Goal: Check status: Check status

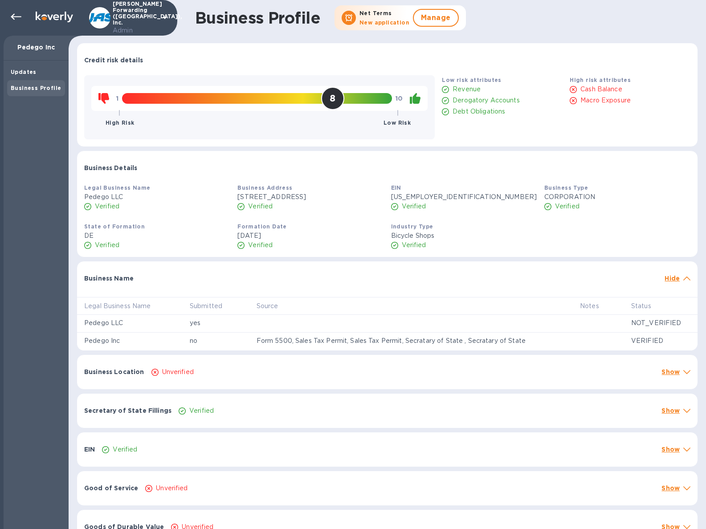
scroll to position [56, 0]
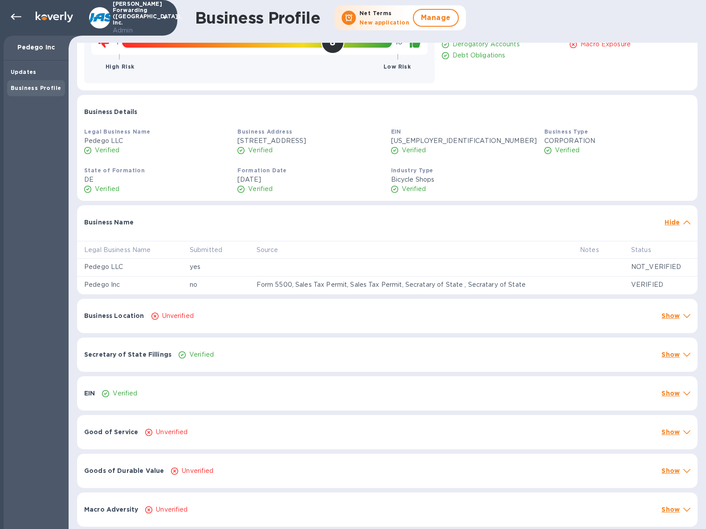
click at [345, 311] on div "Unverified" at bounding box center [403, 316] width 507 height 13
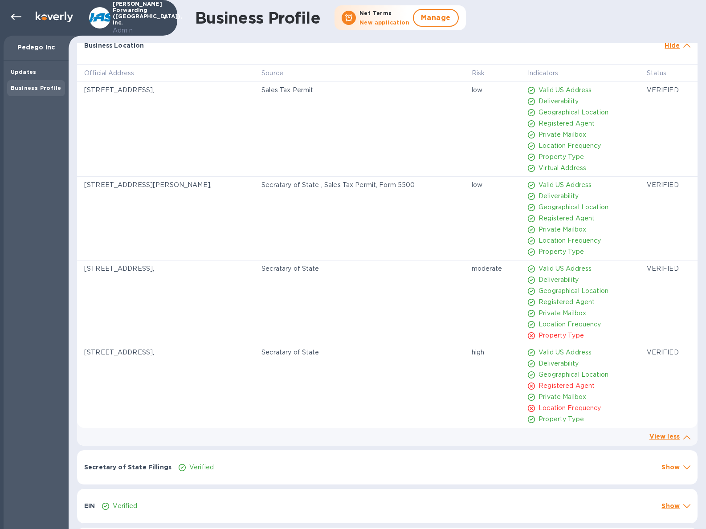
scroll to position [284, 0]
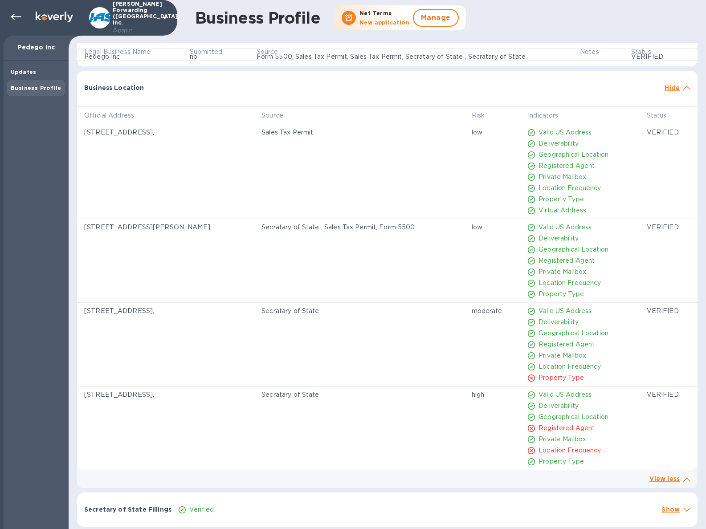
click at [670, 88] on p "Hide" at bounding box center [672, 87] width 15 height 9
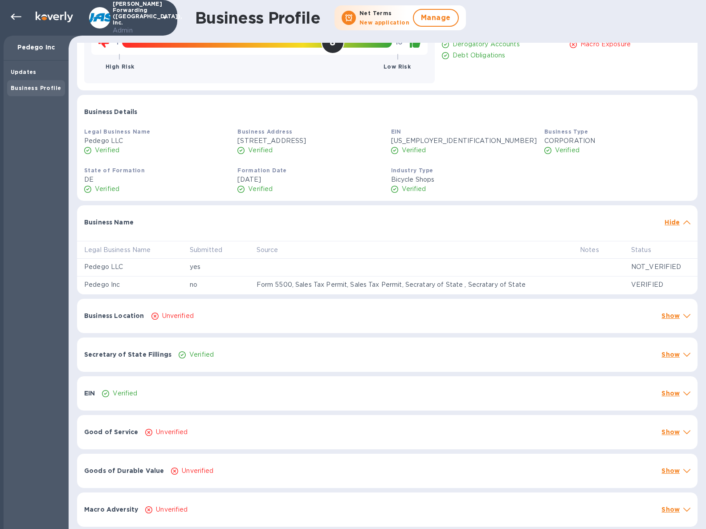
scroll to position [56, 0]
click at [567, 168] on div "State of Formation DE Verified Formation Date [DATE] Verified Industry Type Bic…" at bounding box center [388, 179] width 614 height 35
click at [531, 250] on th "Source" at bounding box center [411, 250] width 323 height 18
click at [667, 225] on p "Hide" at bounding box center [672, 222] width 15 height 9
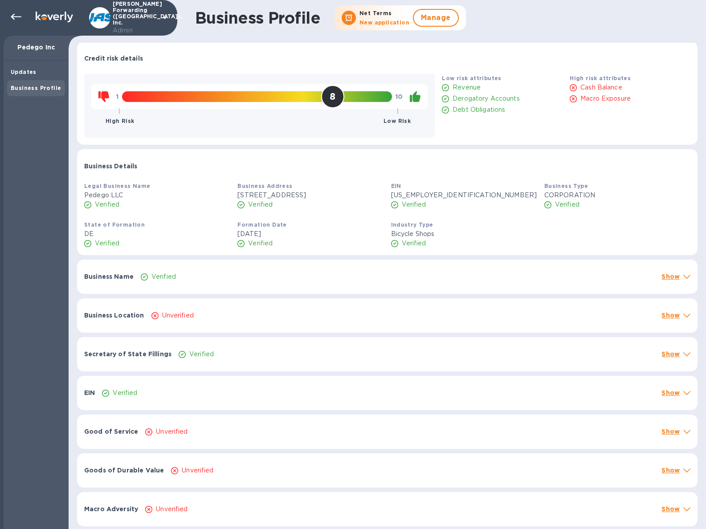
click at [665, 277] on p "Show" at bounding box center [671, 276] width 18 height 9
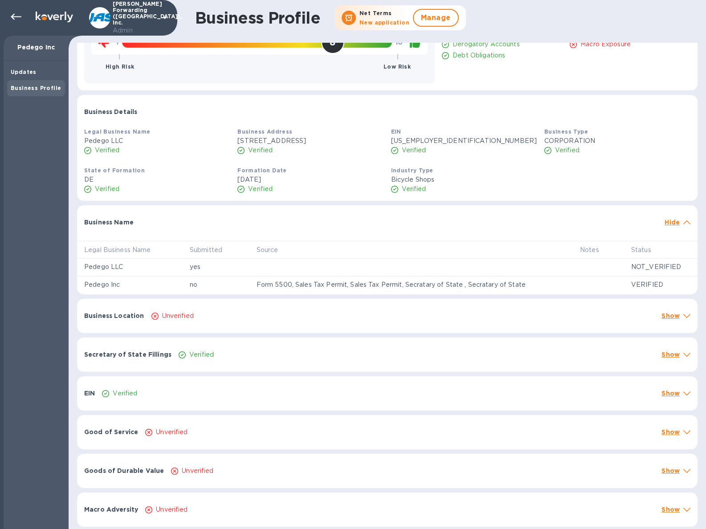
click at [483, 325] on div "Business Location Unverified Show" at bounding box center [387, 316] width 621 height 34
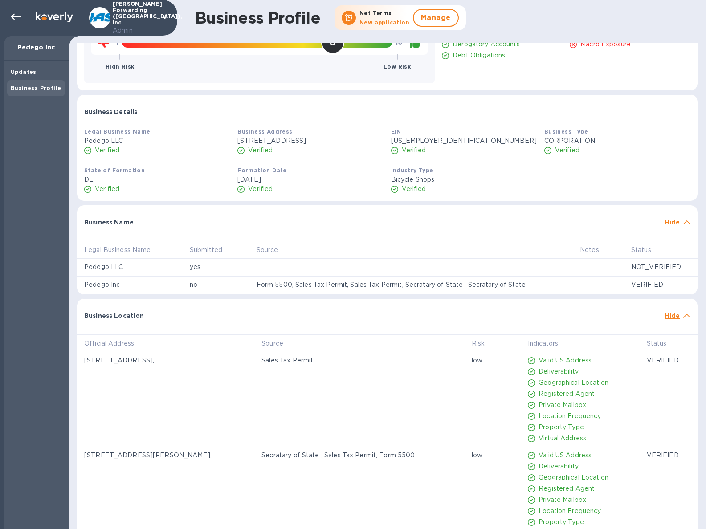
click at [483, 325] on div "Business Location Hide" at bounding box center [387, 313] width 621 height 29
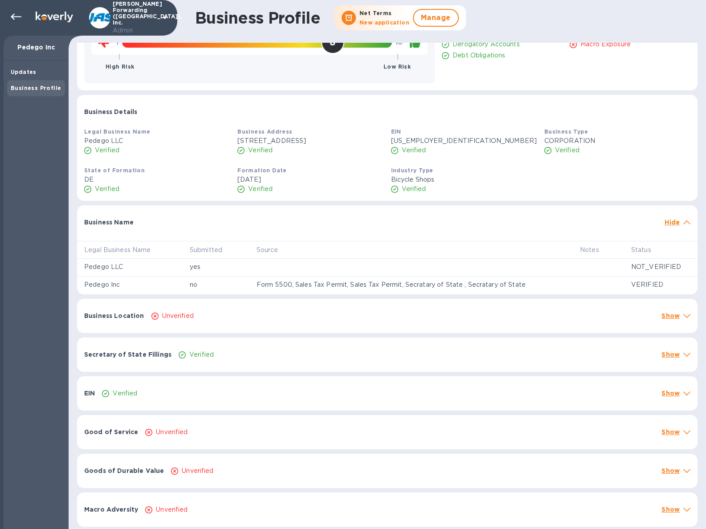
click at [390, 383] on div "EIN Verified Show" at bounding box center [387, 393] width 621 height 34
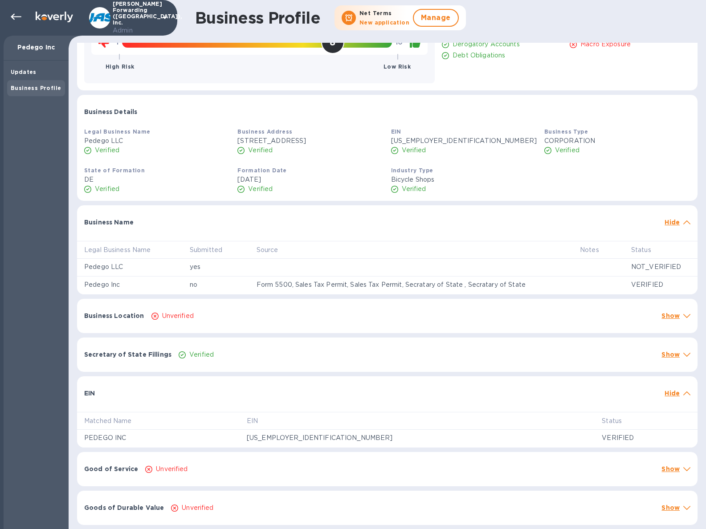
click at [391, 383] on div "EIN Hide" at bounding box center [387, 390] width 621 height 29
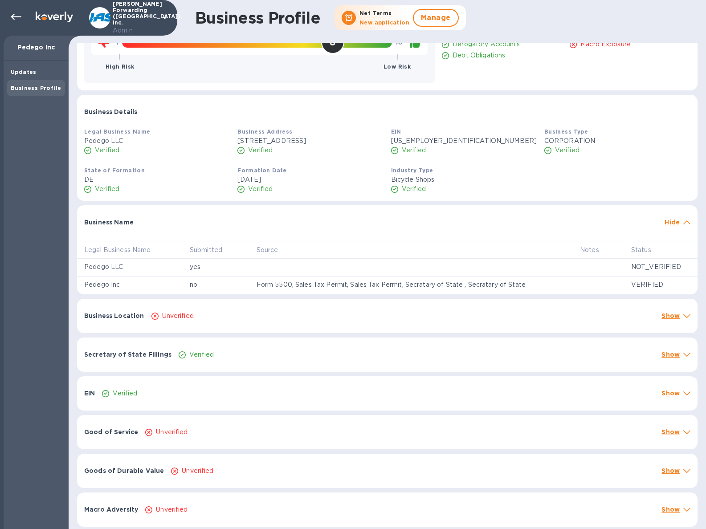
click at [391, 357] on div "Verified" at bounding box center [416, 354] width 479 height 13
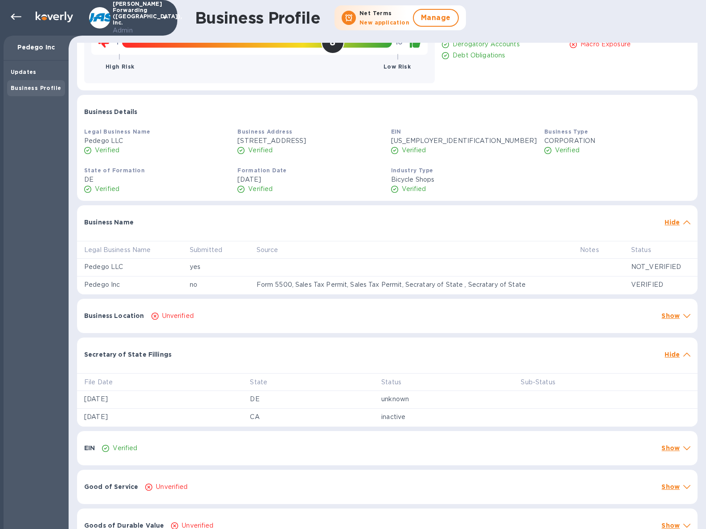
click at [411, 364] on div "Secretary of State Fillings Hide" at bounding box center [387, 352] width 621 height 29
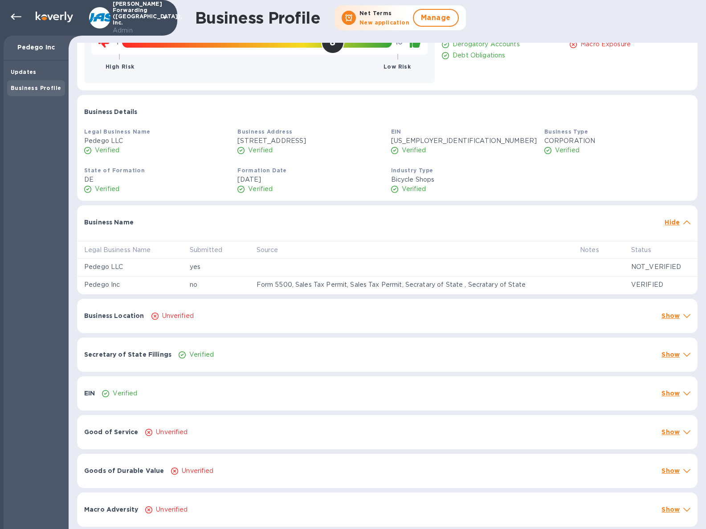
click at [411, 364] on div "Secretary of State Fillings Verified Show" at bounding box center [387, 355] width 621 height 34
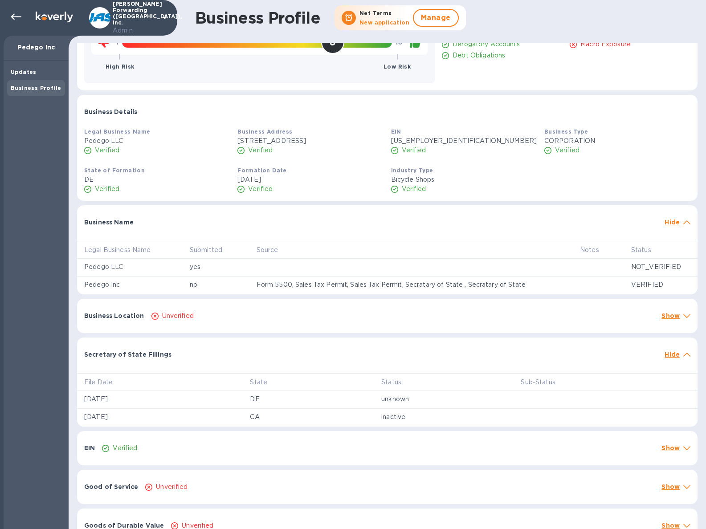
click at [684, 225] on span at bounding box center [686, 221] width 7 height 8
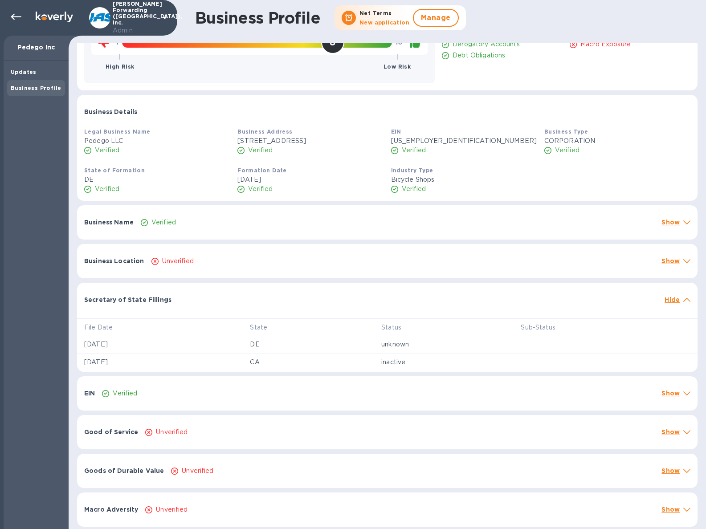
click at [610, 259] on div "Unverified" at bounding box center [403, 261] width 507 height 13
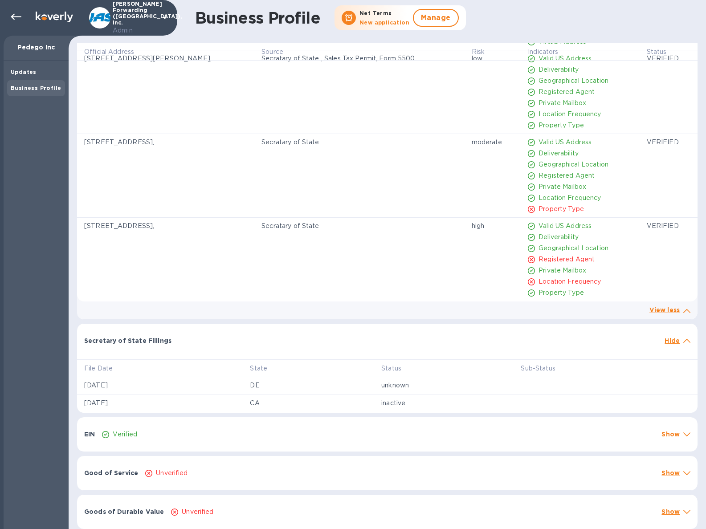
scroll to position [439, 0]
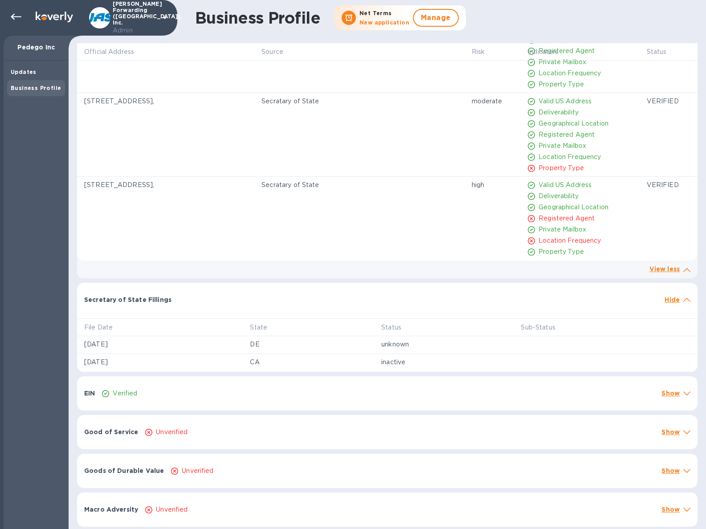
click at [665, 303] on p "Hide" at bounding box center [672, 299] width 15 height 9
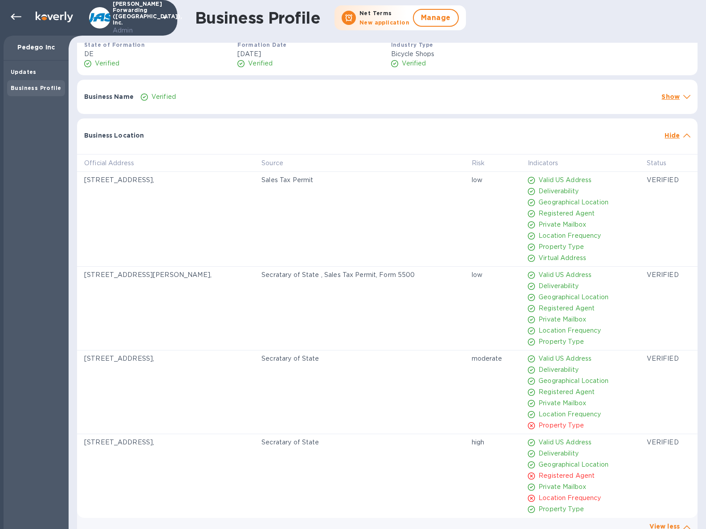
scroll to position [138, 0]
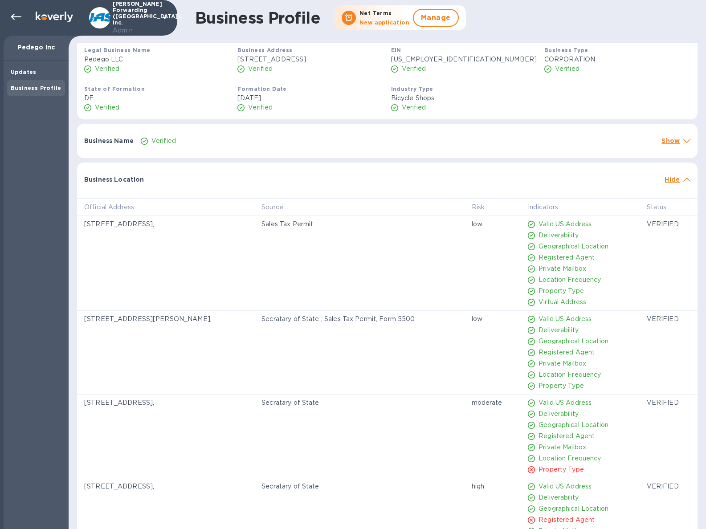
click at [672, 180] on p "Hide" at bounding box center [672, 179] width 15 height 9
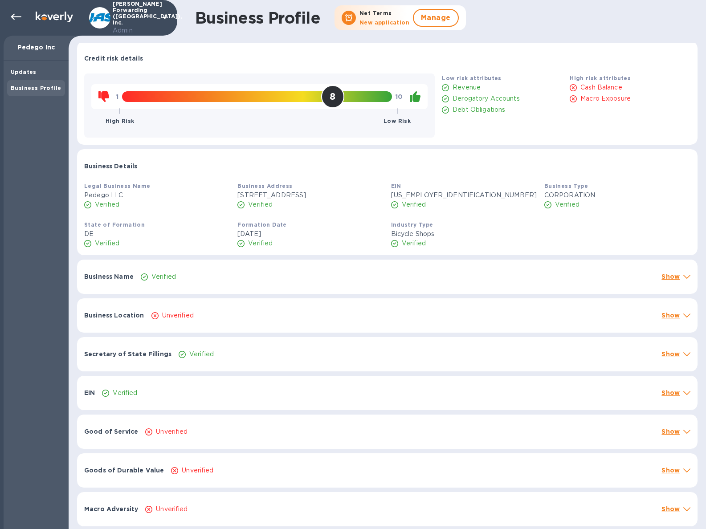
scroll to position [2, 0]
click at [351, 428] on div "Unverified" at bounding box center [399, 432] width 513 height 13
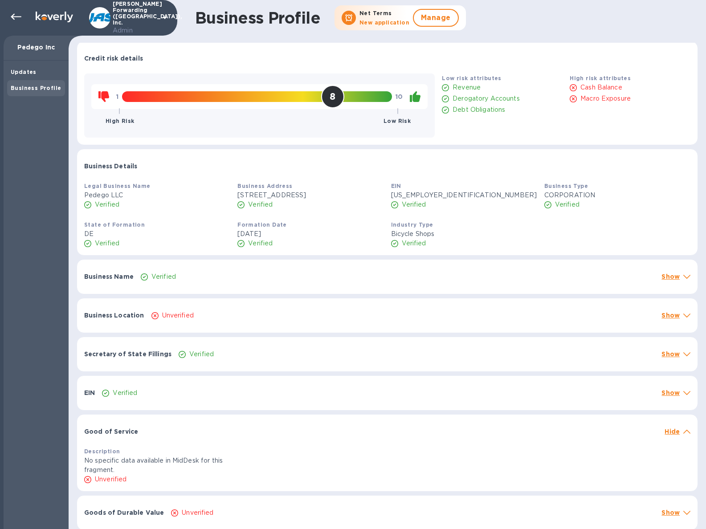
scroll to position [44, 0]
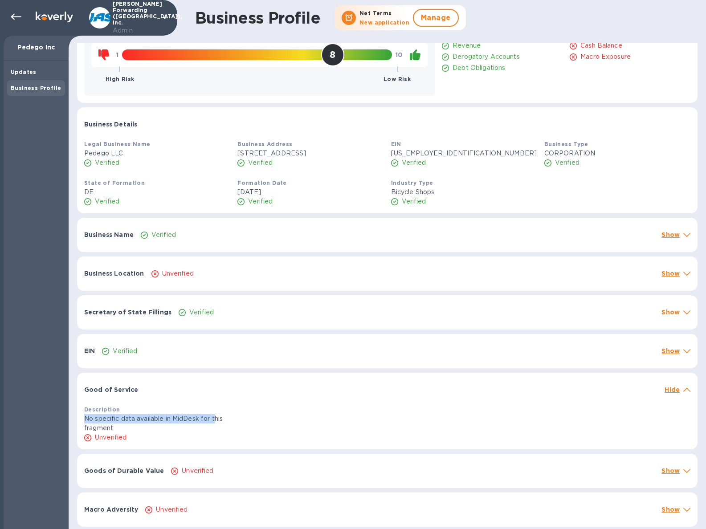
drag, startPoint x: 217, startPoint y: 409, endPoint x: 217, endPoint y: 421, distance: 12.0
click at [217, 421] on div "Description No specific data available in MidDesk for this fragment. Unverified" at bounding box center [157, 423] width 153 height 45
click at [217, 421] on p "No specific data available in MidDesk for this fragment." at bounding box center [157, 423] width 146 height 19
click at [194, 458] on div "Goods of Durable Value Unverified Show" at bounding box center [387, 471] width 621 height 34
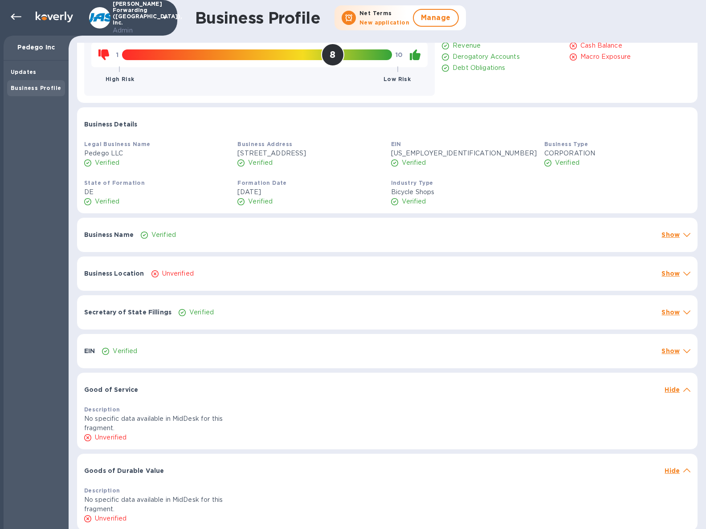
scroll to position [86, 0]
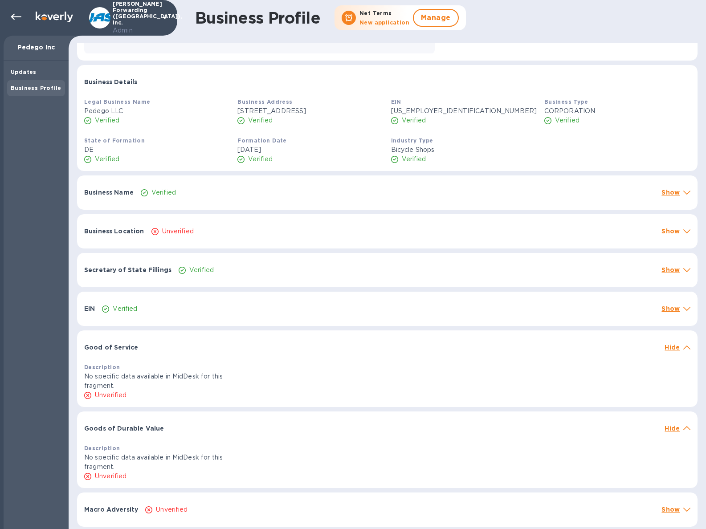
click at [171, 506] on p "Unverified" at bounding box center [172, 509] width 32 height 9
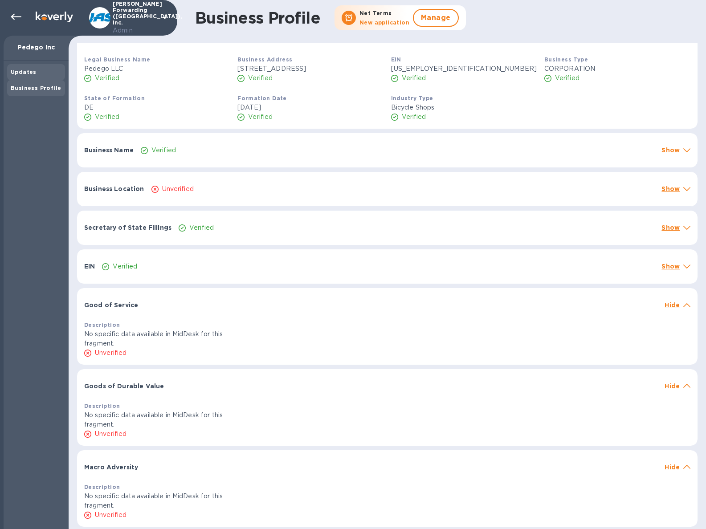
click at [28, 71] on b "Updates" at bounding box center [24, 72] width 26 height 7
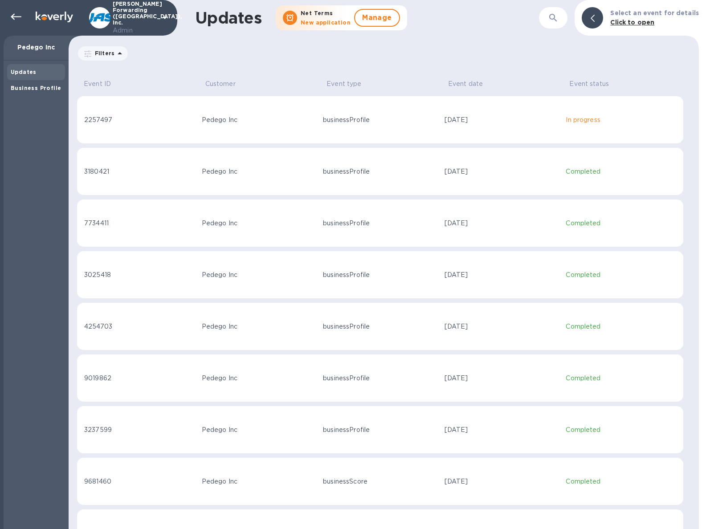
click at [483, 182] on td "[DATE]" at bounding box center [502, 171] width 122 height 48
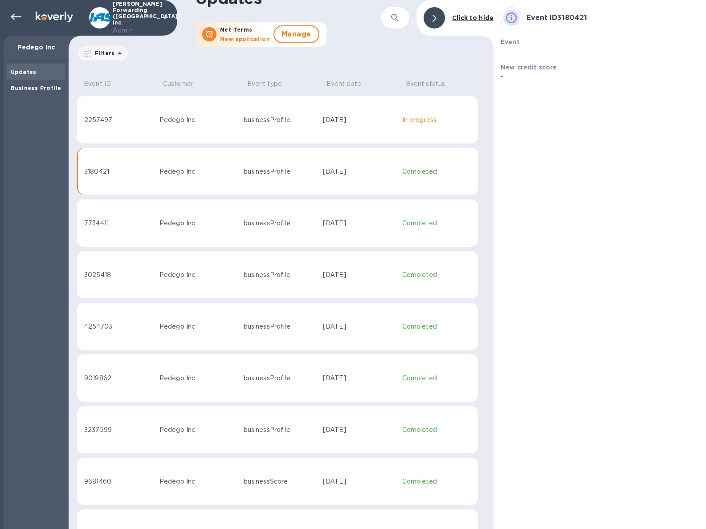
click at [357, 180] on td "[DATE]" at bounding box center [358, 171] width 79 height 48
click at [37, 93] on div "Business Profile" at bounding box center [36, 88] width 58 height 16
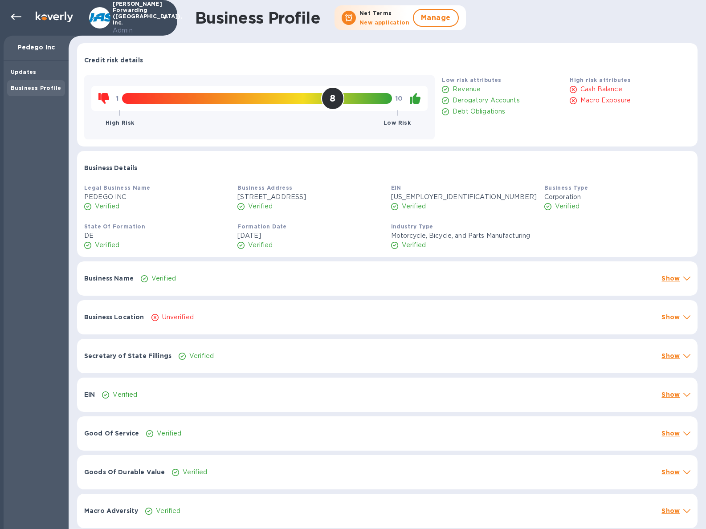
scroll to position [2, 0]
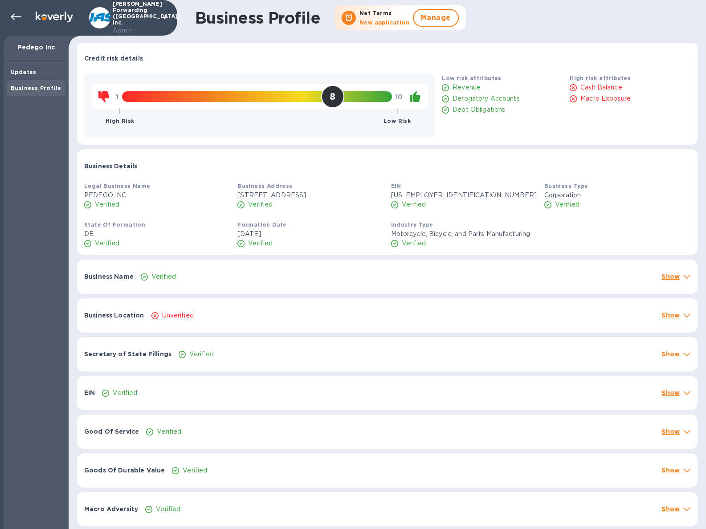
click at [250, 467] on div "Verified" at bounding box center [413, 470] width 486 height 13
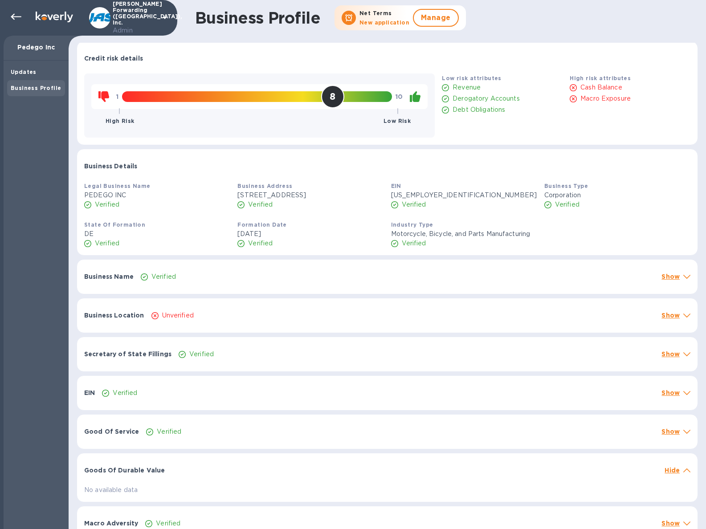
click at [250, 467] on div at bounding box center [414, 465] width 493 height 7
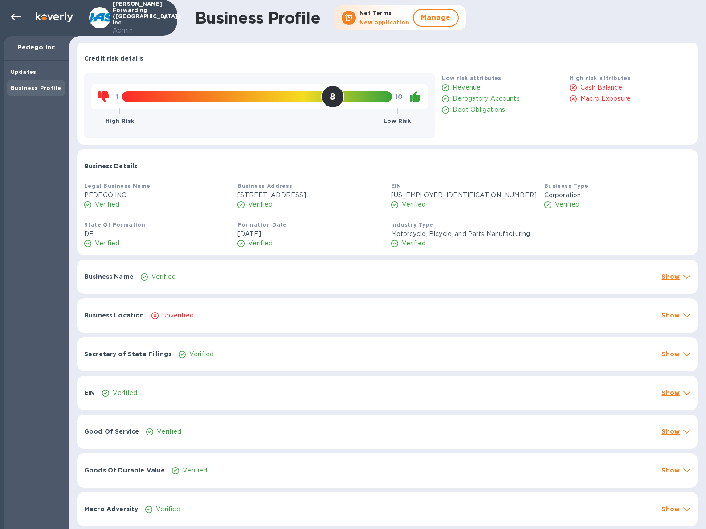
click at [250, 445] on div "Good Of Service Verified Show" at bounding box center [387, 432] width 621 height 34
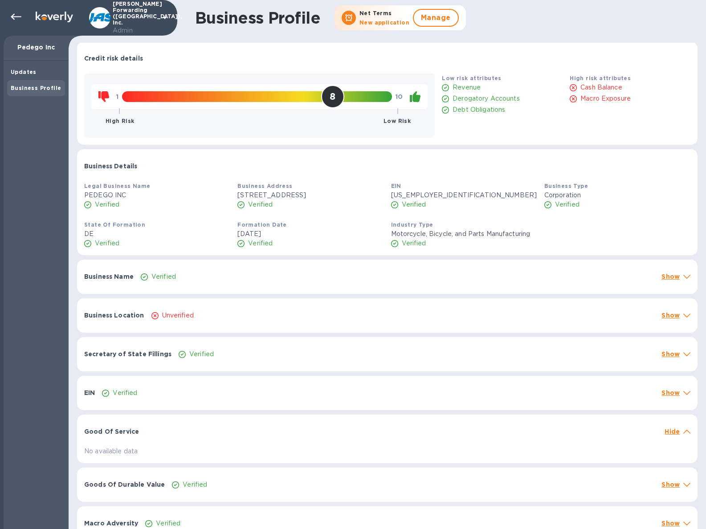
click at [250, 445] on div "No available data" at bounding box center [388, 451] width 614 height 16
click at [246, 411] on div "EIN Verified Show Matched Name EIN PEDEGO INC [US_EMPLOYER_IDENTIFICATION_NUMBE…" at bounding box center [387, 393] width 625 height 39
click at [246, 388] on div "Verified" at bounding box center [378, 393] width 556 height 13
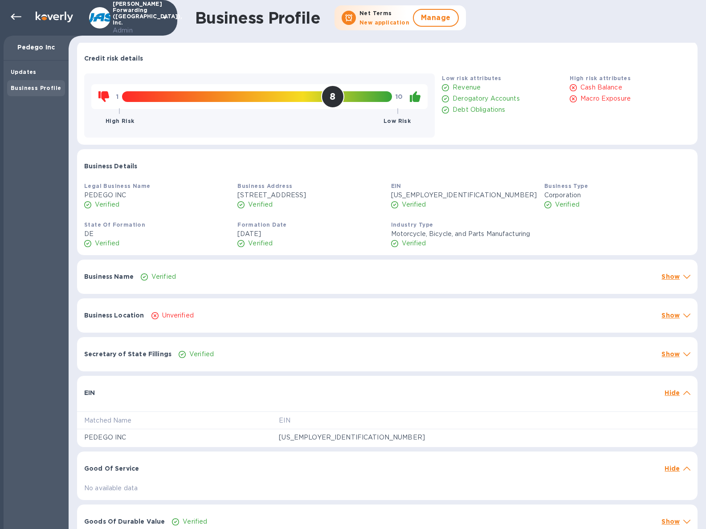
click at [246, 388] on div at bounding box center [379, 388] width 563 height 7
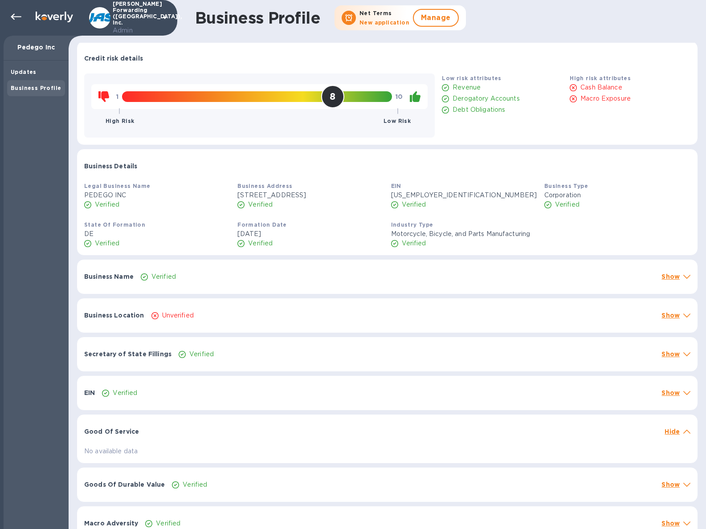
click at [246, 359] on div "Verified" at bounding box center [416, 354] width 479 height 13
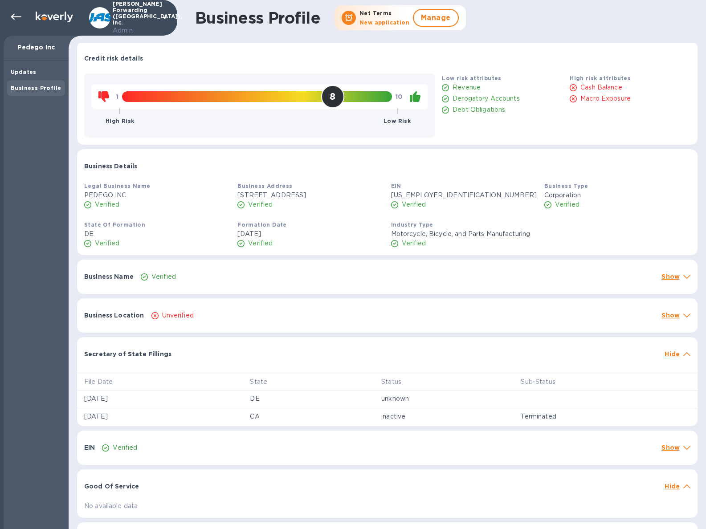
click at [246, 359] on div "Secretary of State Fillings Hide" at bounding box center [387, 351] width 621 height 29
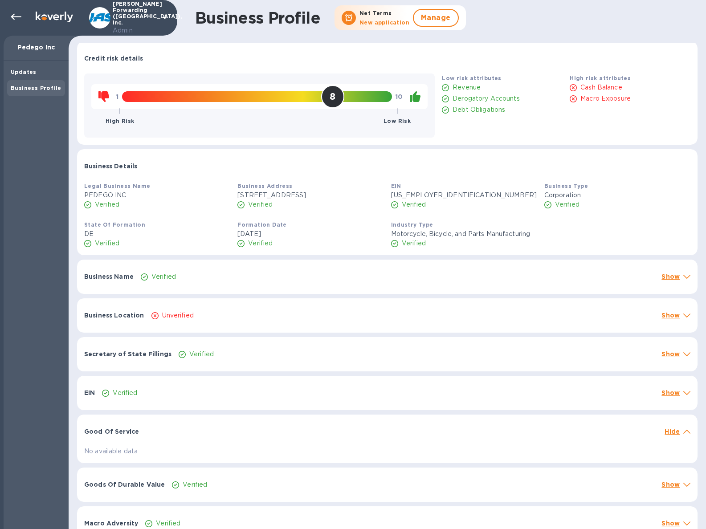
click at [251, 331] on div "Business Location Unverified Show" at bounding box center [387, 316] width 621 height 34
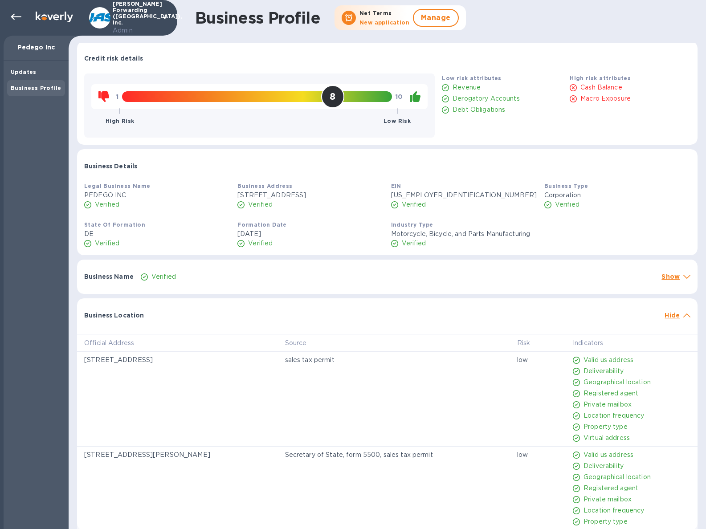
click at [251, 331] on div "Official Address Source Risk Indicators [STREET_ADDRESS] sales tax permit low V…" at bounding box center [387, 437] width 621 height 221
click at [335, 315] on div "Business Location" at bounding box center [371, 315] width 581 height 16
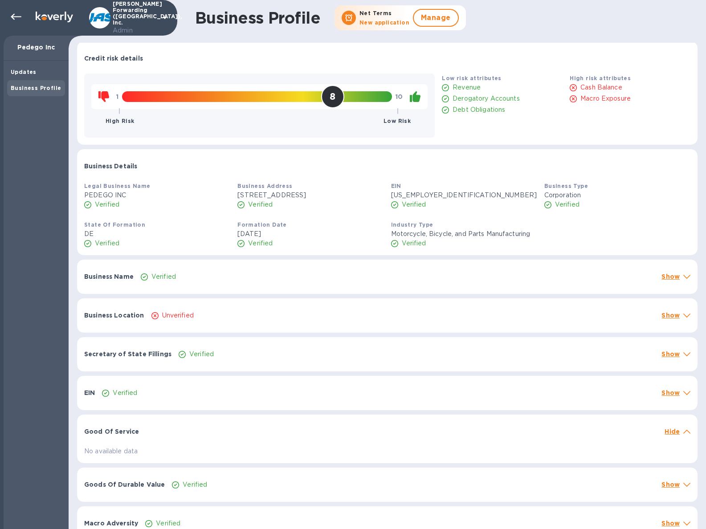
click at [498, 277] on div "Verified" at bounding box center [397, 276] width 517 height 13
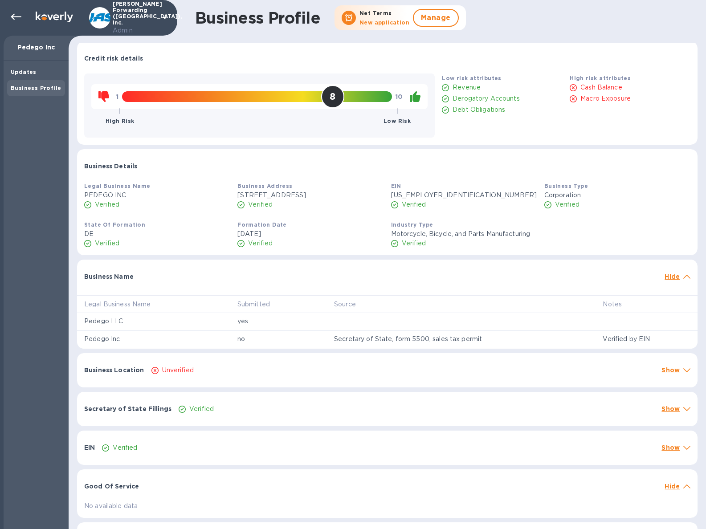
click at [37, 82] on div "Business Profile" at bounding box center [36, 88] width 58 height 16
click at [37, 78] on div "Updates" at bounding box center [36, 72] width 58 height 16
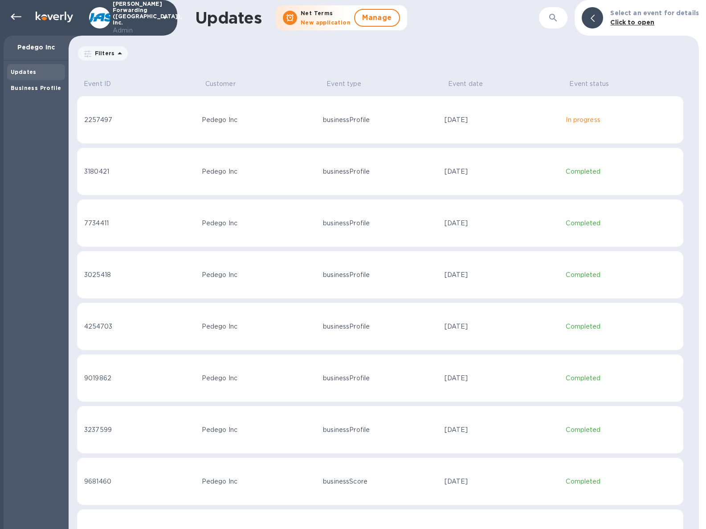
click at [229, 120] on div "Pedego Inc" at bounding box center [259, 119] width 115 height 9
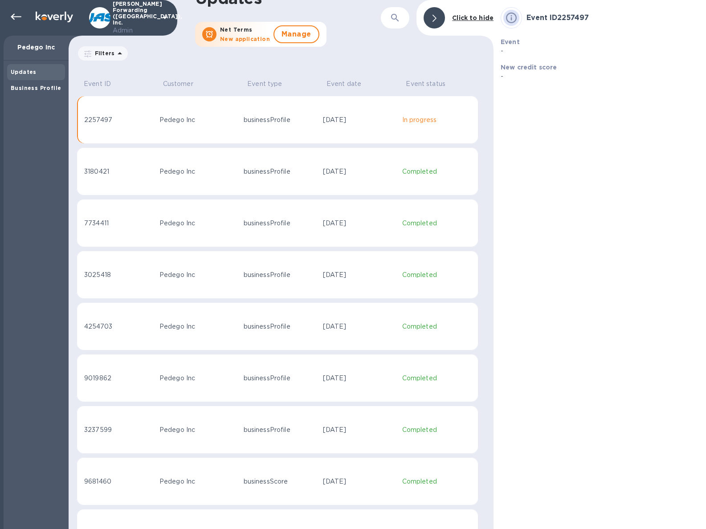
click at [213, 164] on td "Pedego Inc" at bounding box center [198, 171] width 84 height 48
click at [34, 86] on b "Business Profile" at bounding box center [36, 88] width 50 height 7
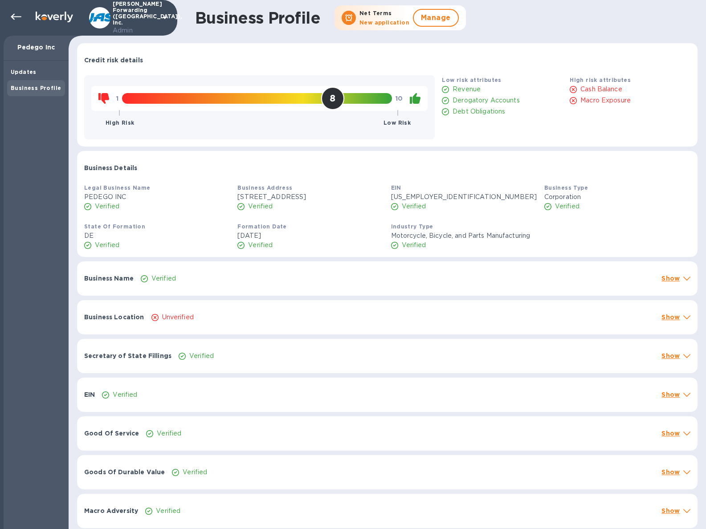
scroll to position [2, 0]
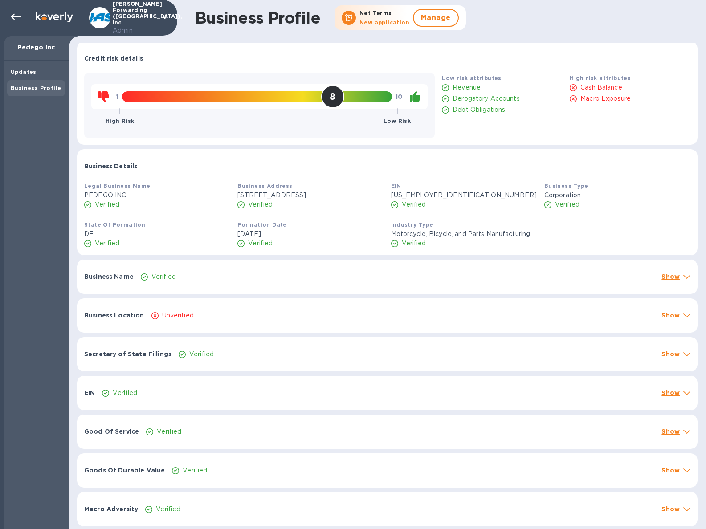
click at [275, 323] on div "Business Location Unverified Show" at bounding box center [387, 316] width 621 height 34
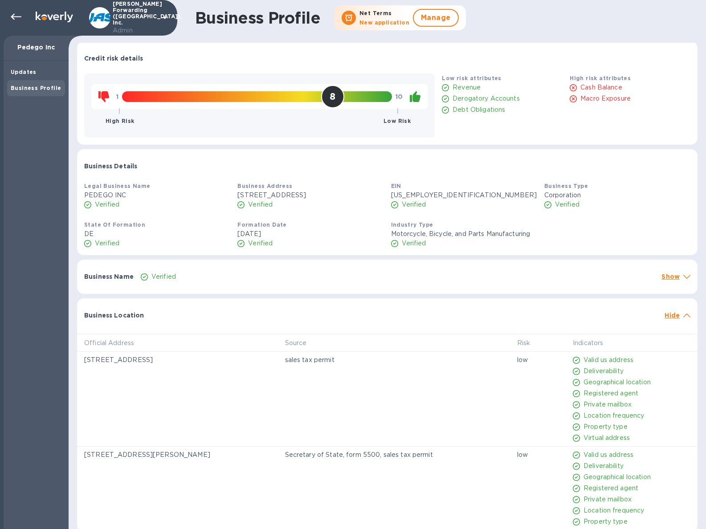
click at [275, 323] on div "Business Location Hide" at bounding box center [387, 313] width 621 height 29
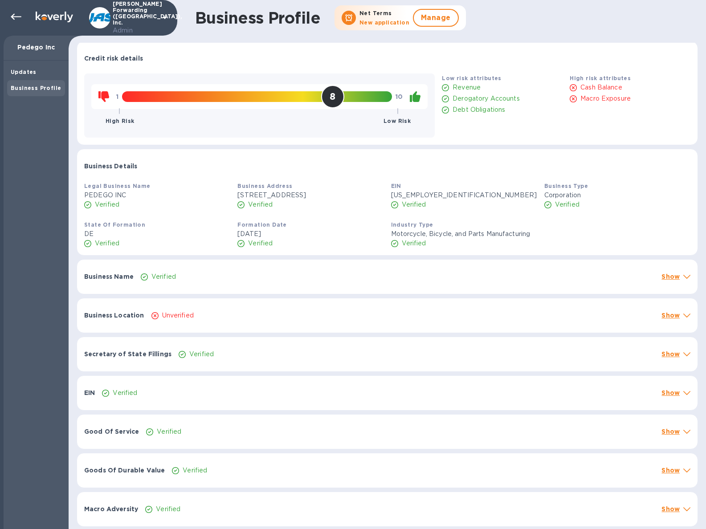
click at [350, 288] on div "Business Name Verified Show" at bounding box center [387, 277] width 621 height 34
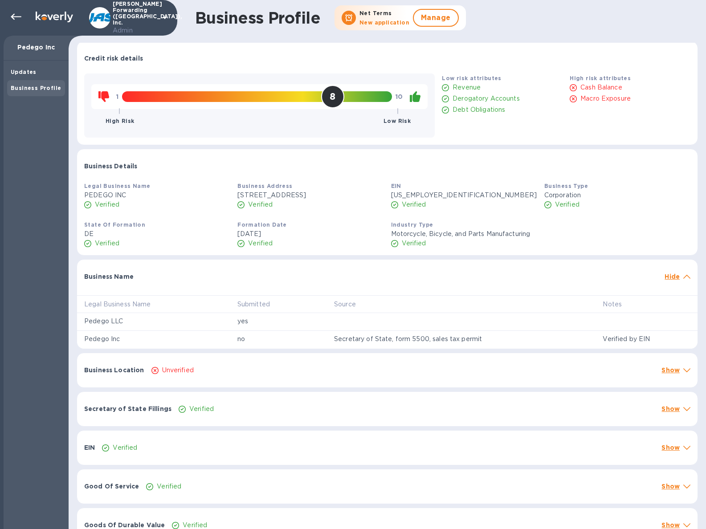
scroll to position [56, 0]
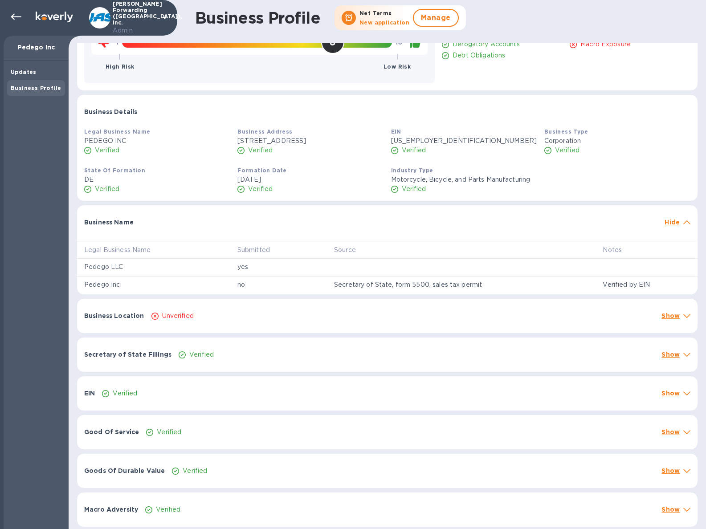
click at [316, 360] on div "Secretary of State Fillings Verified Show" at bounding box center [387, 355] width 621 height 34
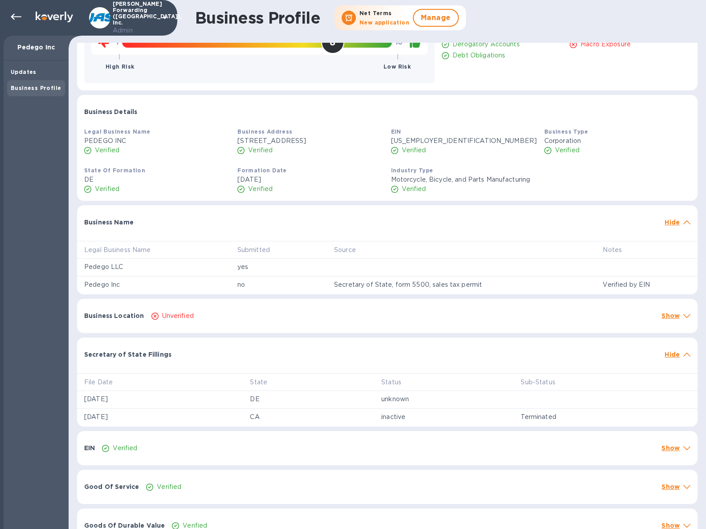
click at [316, 360] on div "Secretary of State Fillings Hide" at bounding box center [387, 352] width 621 height 29
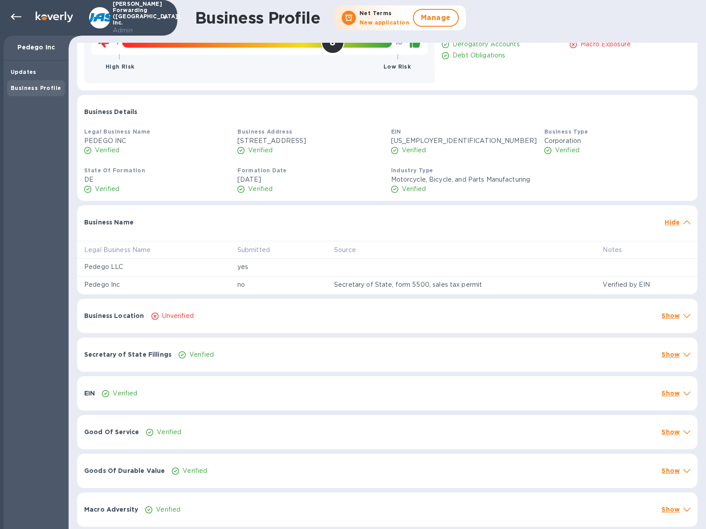
click at [303, 363] on div "Secretary of State Fillings Verified Show" at bounding box center [387, 355] width 621 height 34
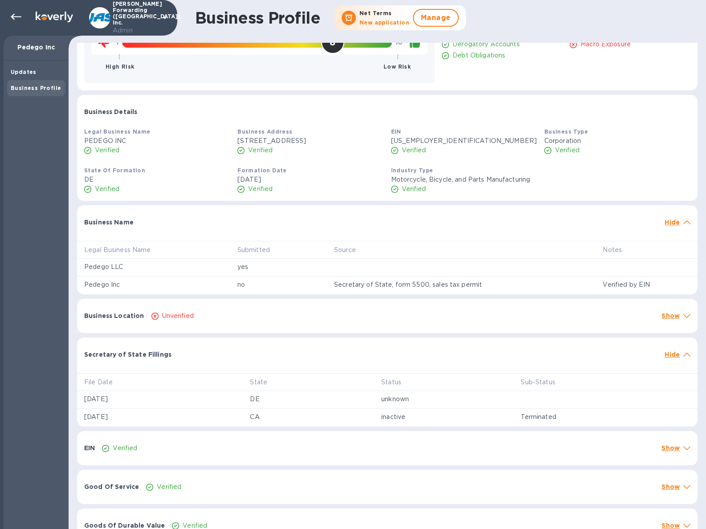
click at [303, 363] on div "Secretary of State Fillings Hide" at bounding box center [387, 352] width 621 height 29
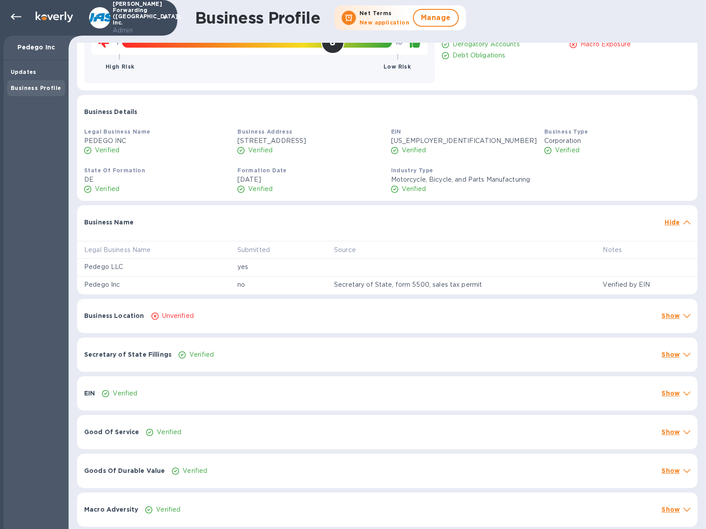
click at [303, 363] on div "Secretary of State Fillings Verified Show" at bounding box center [387, 355] width 621 height 34
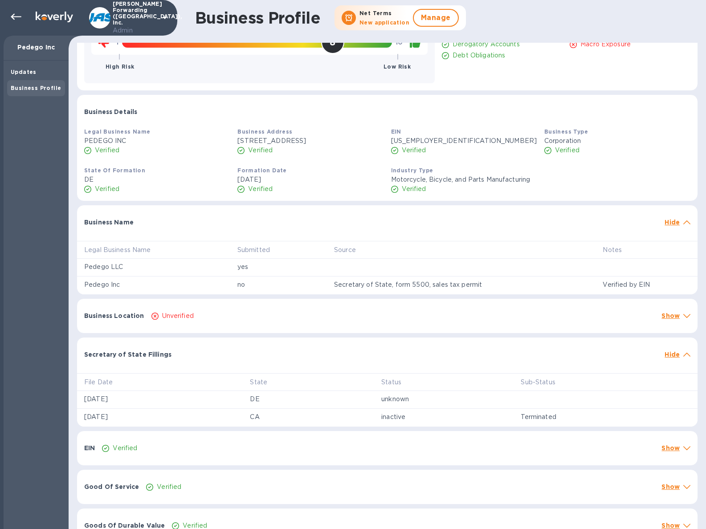
click at [303, 363] on div "Secretary of State Fillings Hide" at bounding box center [387, 352] width 621 height 29
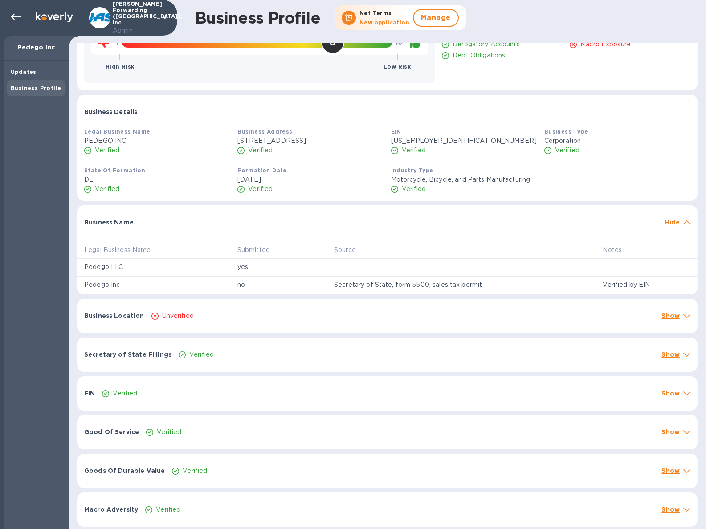
click at [287, 396] on div "Verified" at bounding box center [378, 393] width 556 height 13
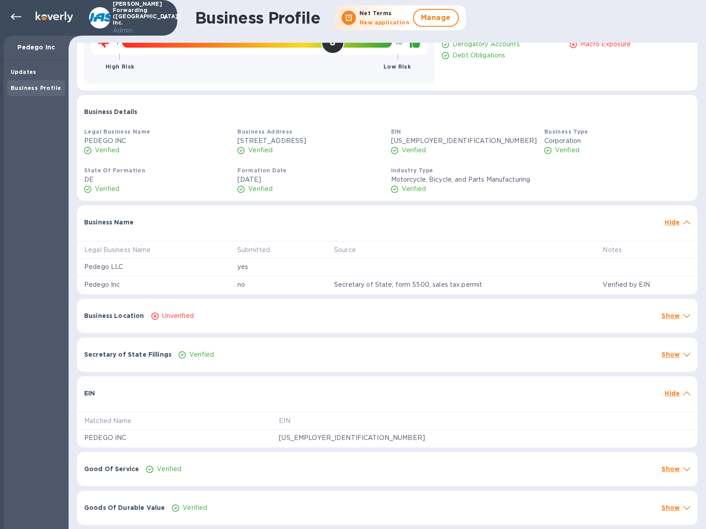
click at [287, 396] on div "EIN" at bounding box center [371, 393] width 581 height 16
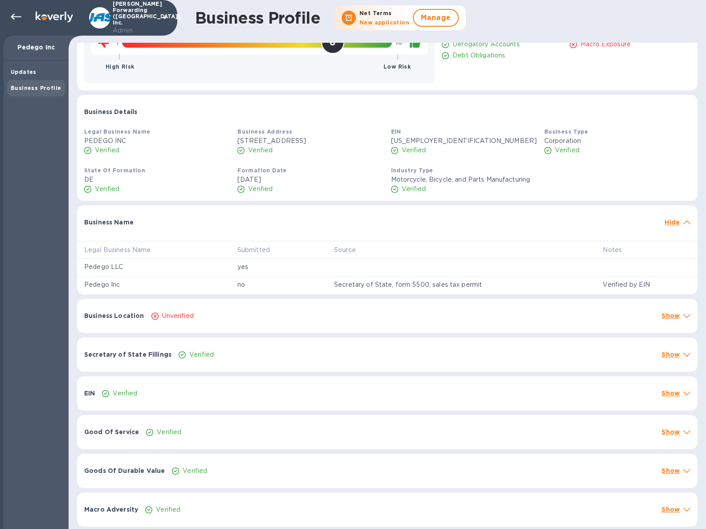
click at [265, 438] on div "Good Of Service Verified Show" at bounding box center [387, 432] width 621 height 34
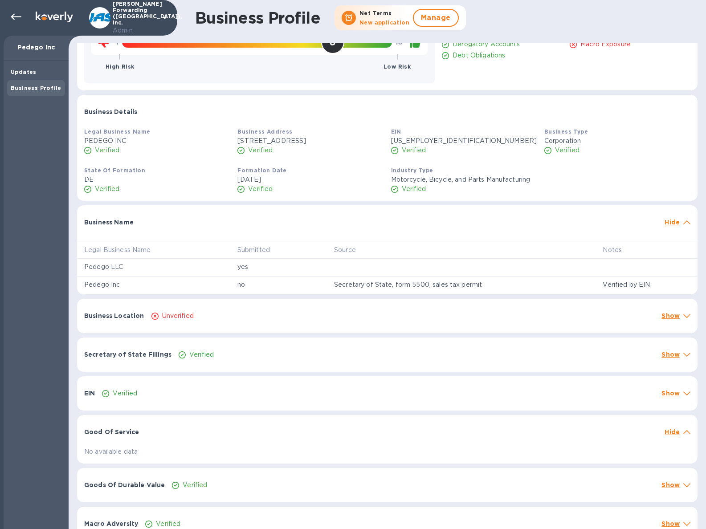
click at [265, 438] on div "Good Of Service Hide" at bounding box center [387, 429] width 621 height 29
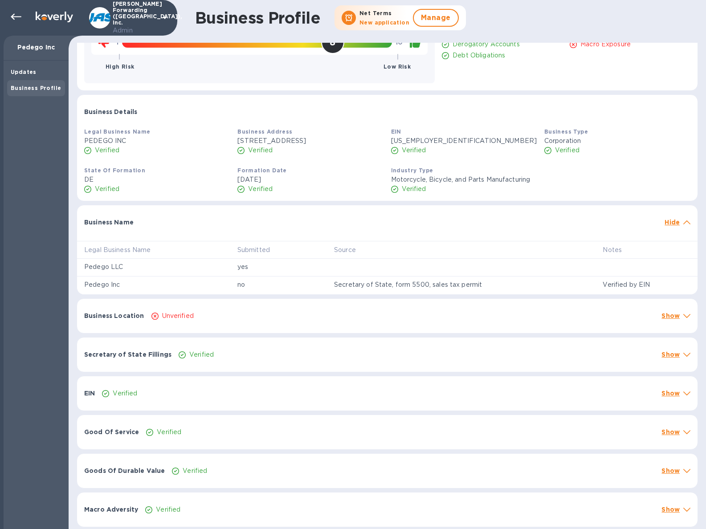
click at [252, 466] on div "Verified" at bounding box center [413, 471] width 486 height 13
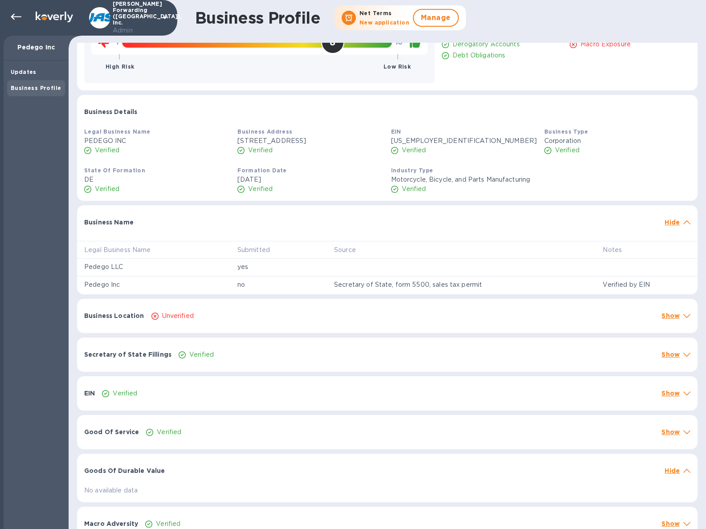
click at [253, 466] on div at bounding box center [414, 466] width 493 height 7
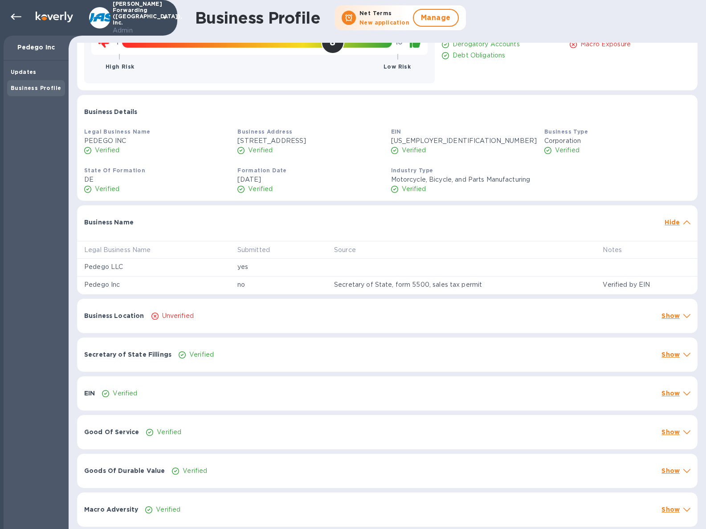
click at [224, 502] on div "Macro Adversity Verified Show" at bounding box center [387, 510] width 621 height 34
click at [224, 502] on div "Macro Adversity Hide" at bounding box center [387, 507] width 621 height 29
click at [238, 403] on div "EIN Verified Show" at bounding box center [387, 393] width 621 height 34
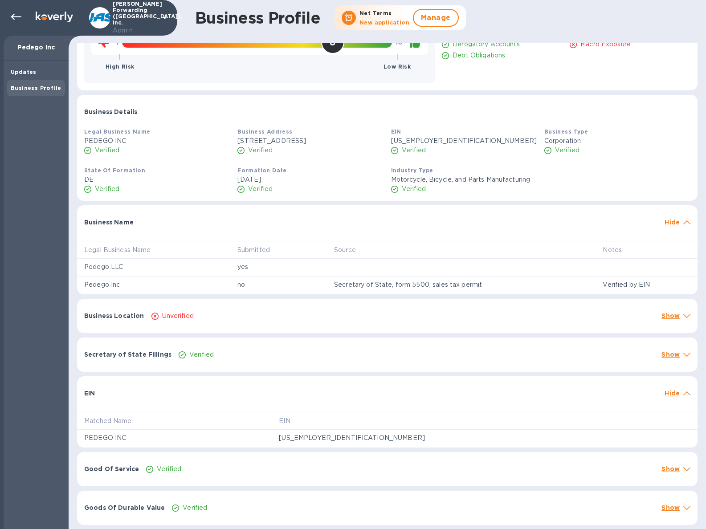
click at [238, 403] on div "EIN Hide" at bounding box center [387, 390] width 621 height 29
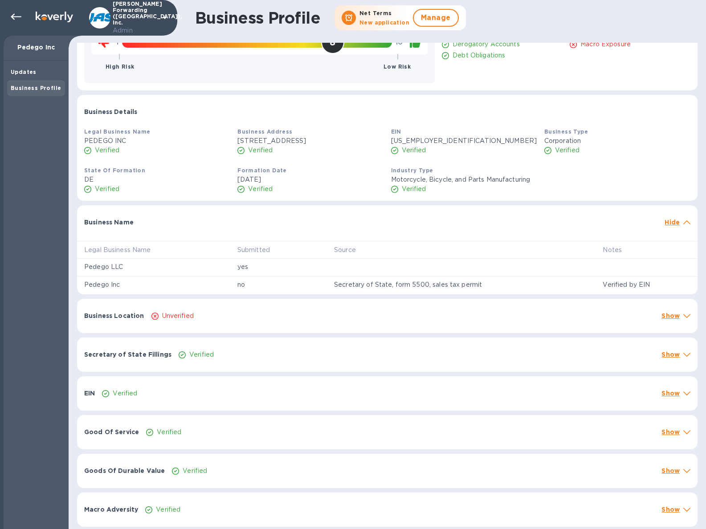
click at [238, 403] on div "EIN Verified Show" at bounding box center [387, 393] width 621 height 34
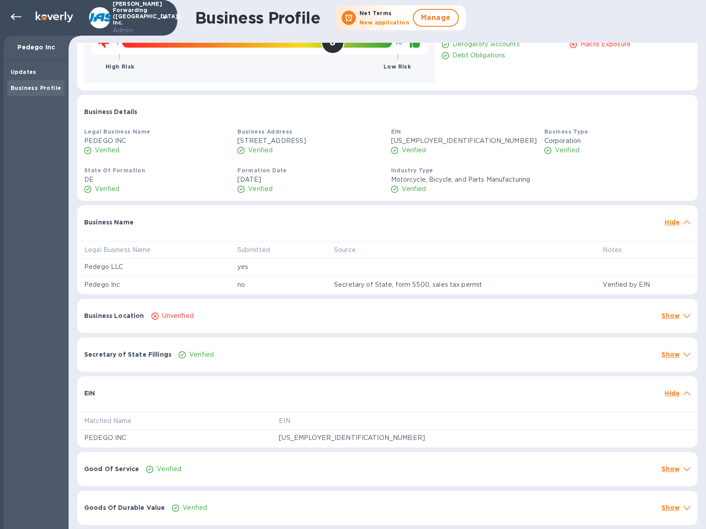
click at [238, 403] on div "EIN Hide" at bounding box center [387, 390] width 621 height 29
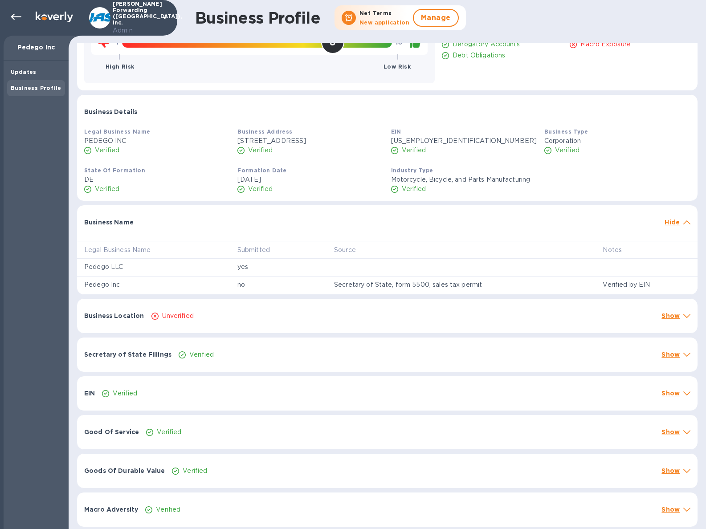
scroll to position [0, 0]
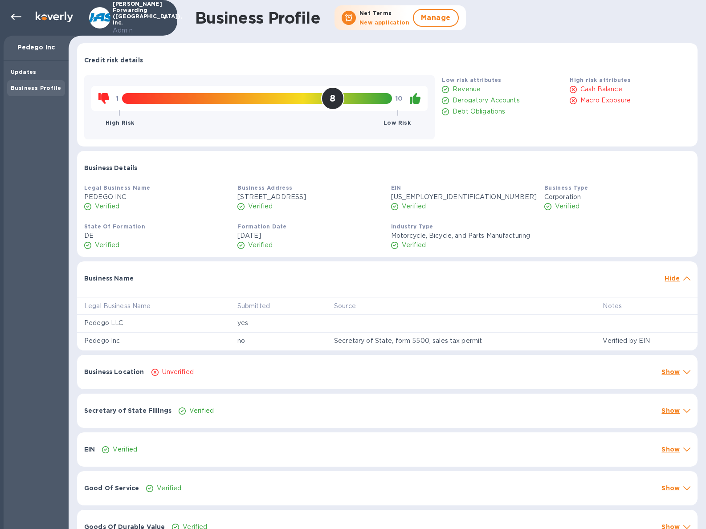
click at [412, 209] on p "Verified" at bounding box center [414, 206] width 25 height 9
click at [393, 208] on icon at bounding box center [394, 206] width 3 height 2
click at [39, 71] on div "Updates" at bounding box center [36, 72] width 51 height 9
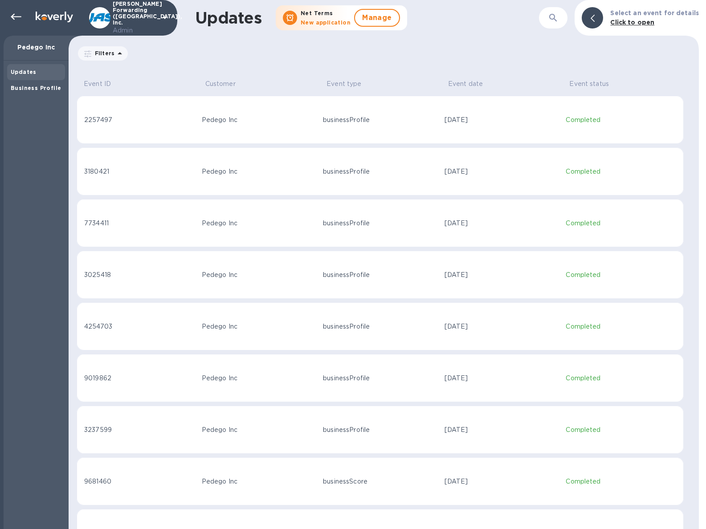
click at [198, 138] on td "Pedego Inc" at bounding box center [259, 120] width 122 height 48
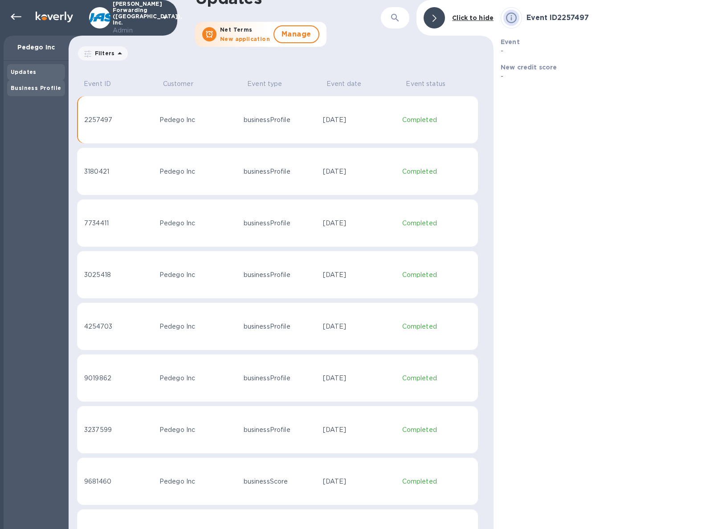
click at [39, 87] on b "Business Profile" at bounding box center [36, 88] width 50 height 7
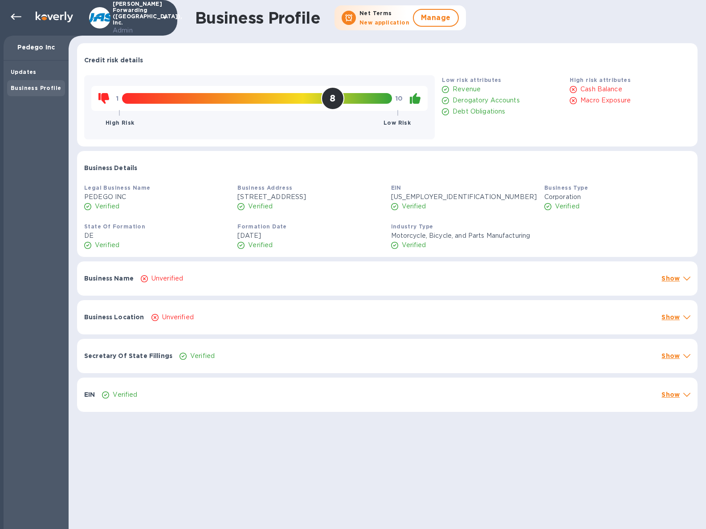
click at [315, 283] on div "Unverified" at bounding box center [397, 278] width 517 height 13
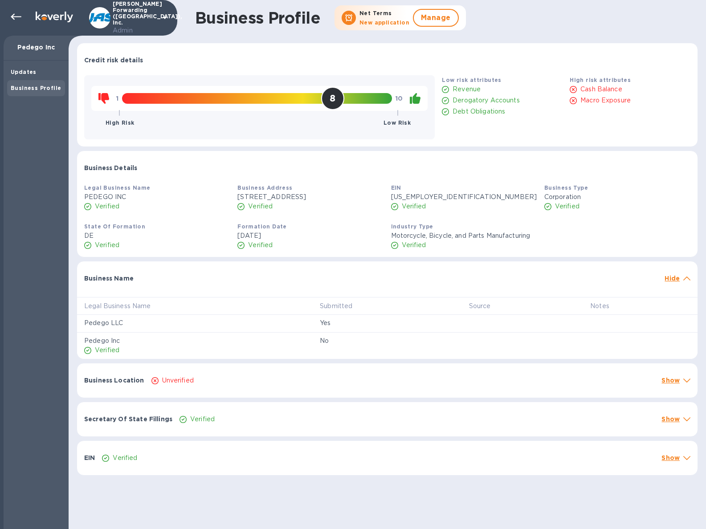
click at [315, 283] on div "Business Name Hide" at bounding box center [387, 276] width 621 height 29
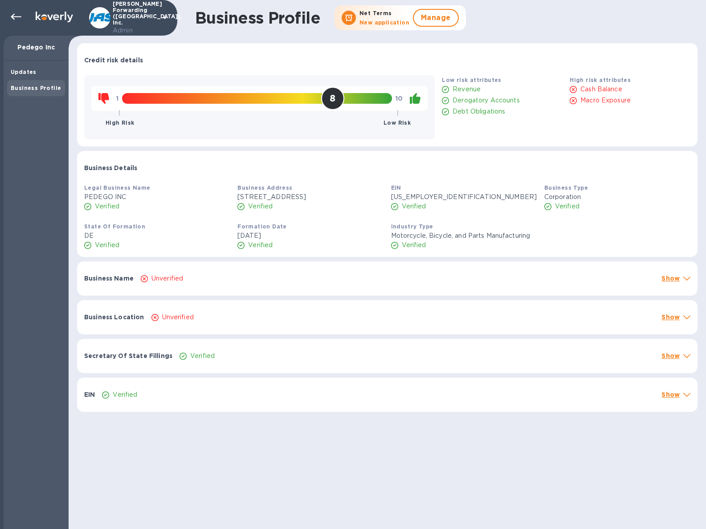
click at [299, 289] on div "Business Name Unverified Show" at bounding box center [387, 279] width 621 height 34
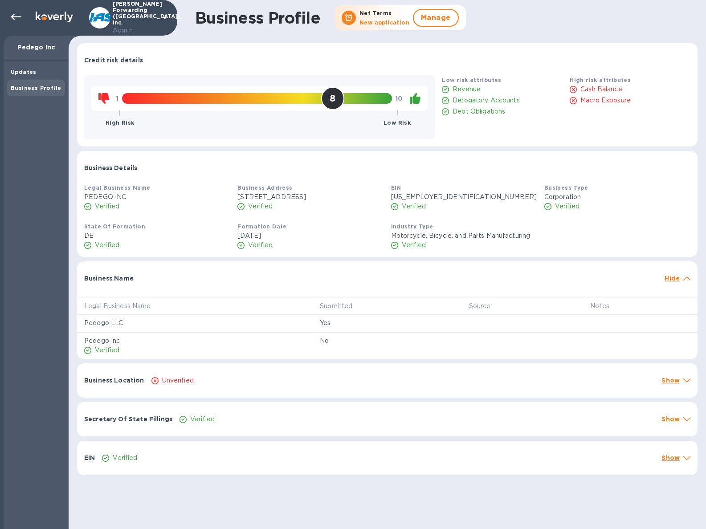
click at [299, 289] on div "Business Name Hide" at bounding box center [387, 276] width 621 height 29
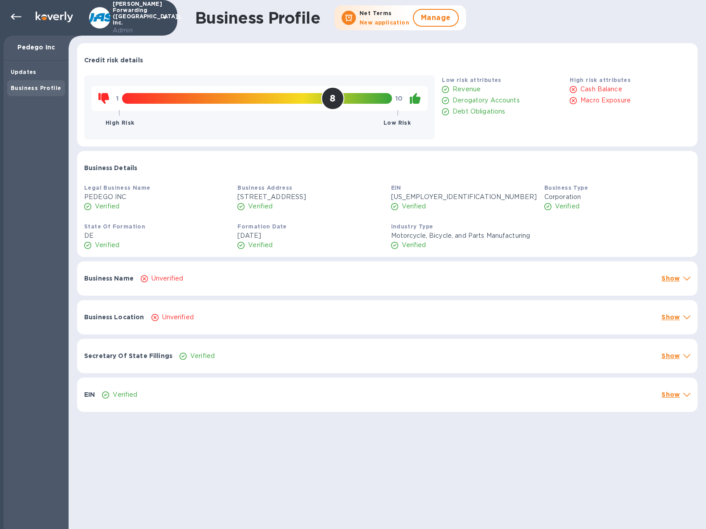
click at [285, 319] on div "Unverified" at bounding box center [403, 317] width 507 height 13
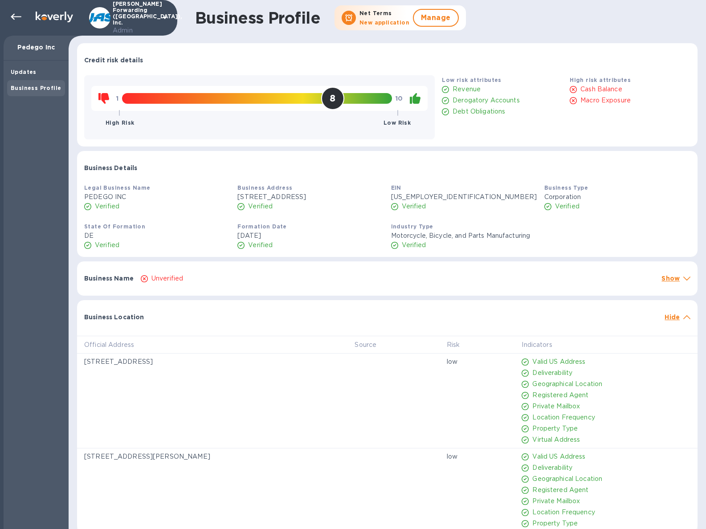
scroll to position [101, 0]
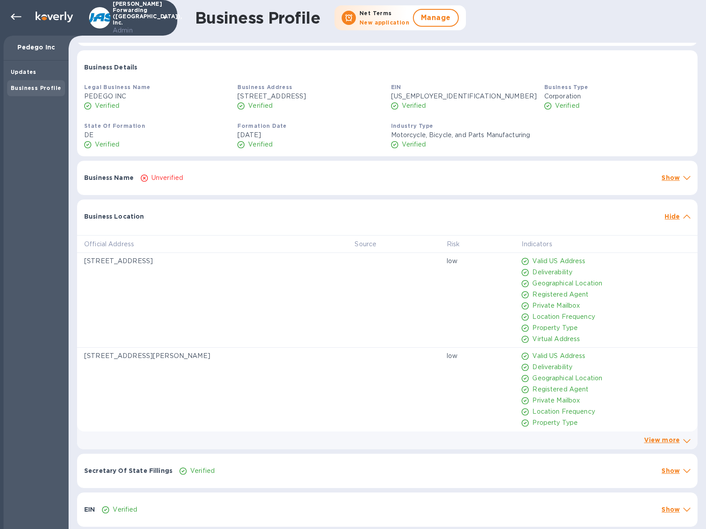
click at [675, 442] on link "View more" at bounding box center [662, 440] width 36 height 7
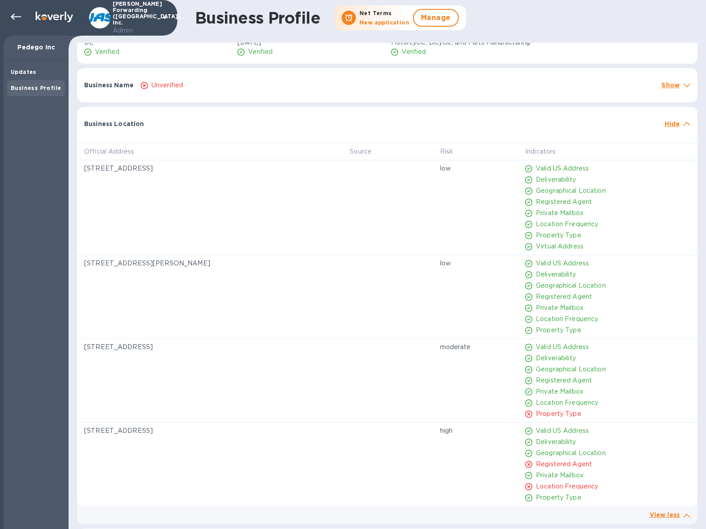
scroll to position [88, 0]
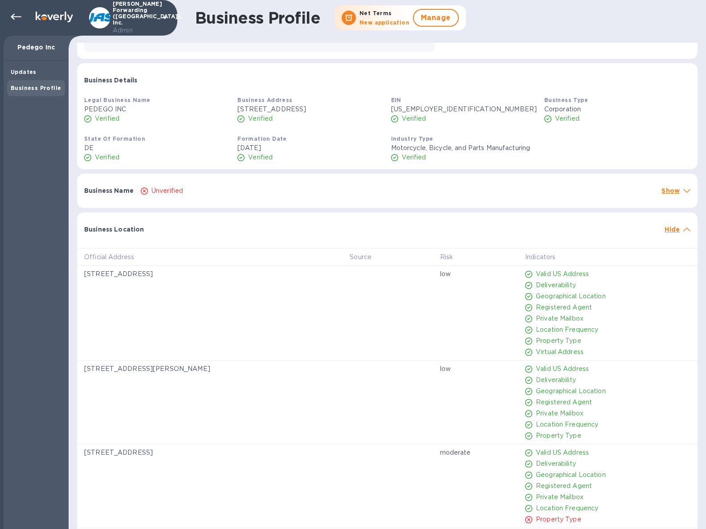
click at [670, 244] on div "Official Address Source Risk Indicators [STREET_ADDRESS] low Valid [GEOGRAPHIC_…" at bounding box center [387, 435] width 621 height 389
click at [673, 233] on p "Hide" at bounding box center [672, 229] width 15 height 9
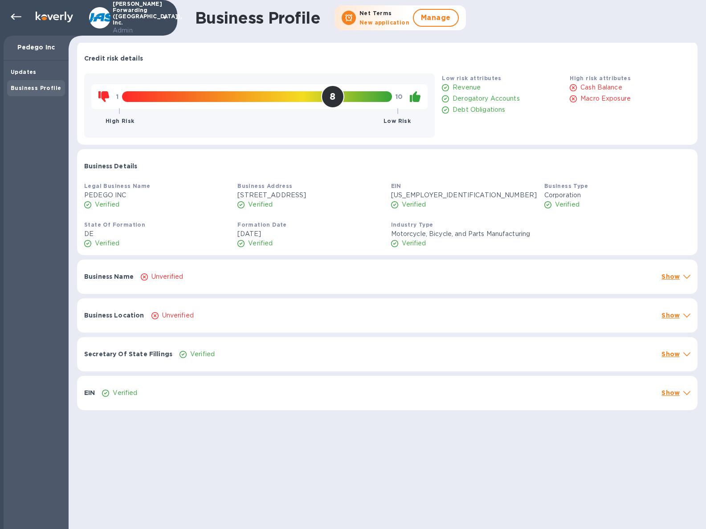
scroll to position [2, 0]
click at [613, 273] on div "Unverified" at bounding box center [397, 276] width 517 height 13
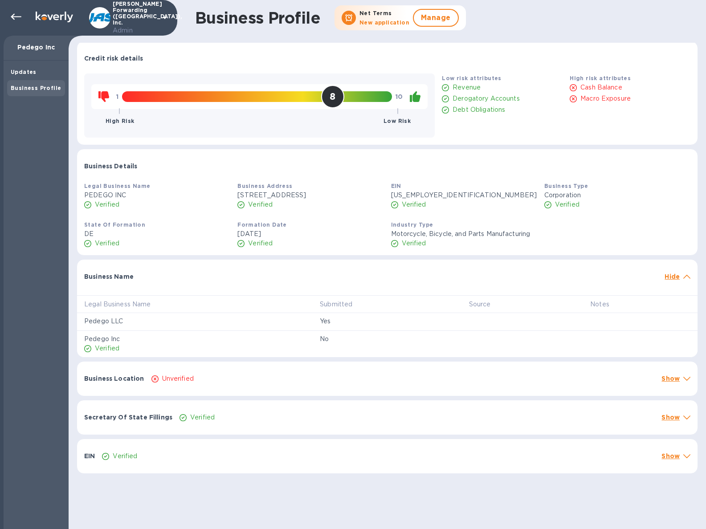
click at [600, 287] on div "Business Name Hide" at bounding box center [387, 274] width 621 height 29
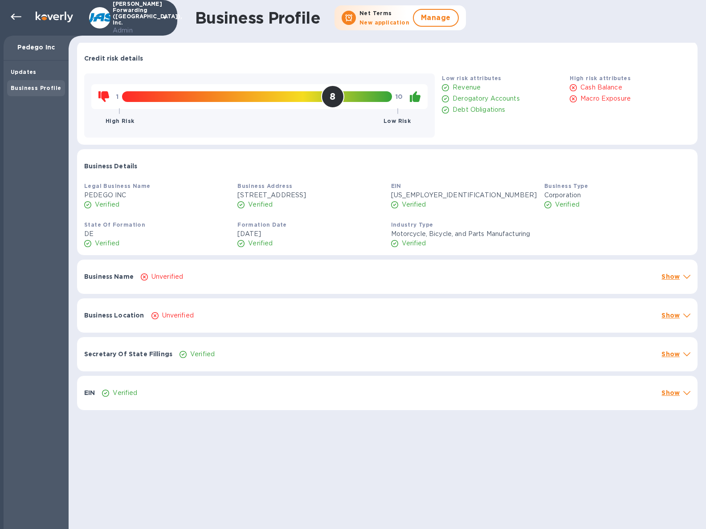
click at [483, 324] on div "Business Location Unverified Show" at bounding box center [387, 316] width 621 height 34
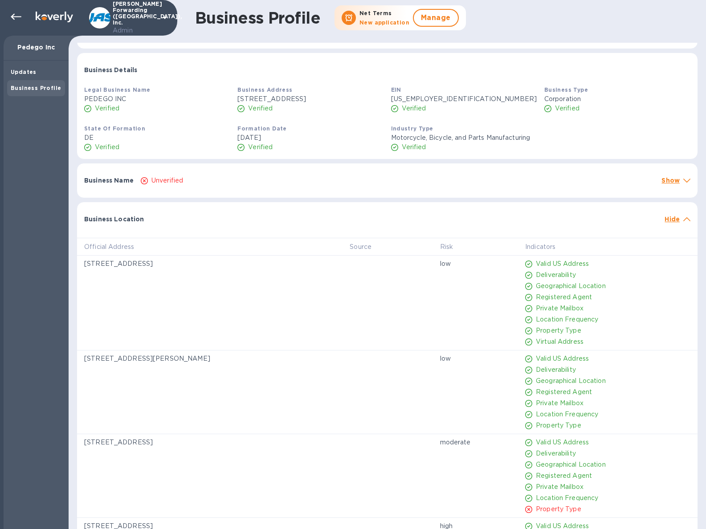
scroll to position [37, 0]
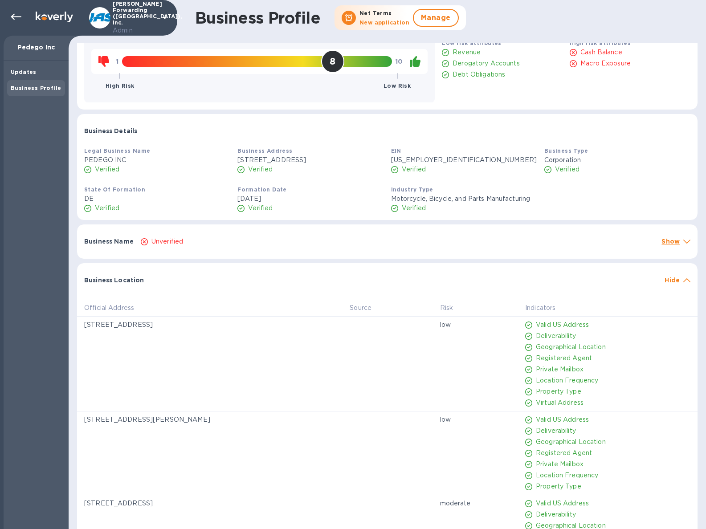
click at [568, 278] on div at bounding box center [405, 275] width 514 height 7
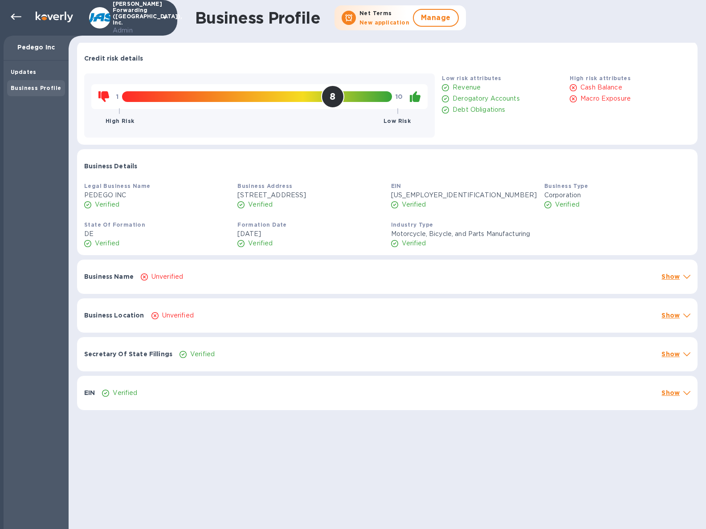
scroll to position [2, 0]
click at [568, 241] on div "State Of Formation DE Verified Formation Date [DATE] Verified Industry Type Mot…" at bounding box center [388, 234] width 614 height 35
click at [565, 262] on div "Business Name Unverified Show" at bounding box center [387, 277] width 621 height 34
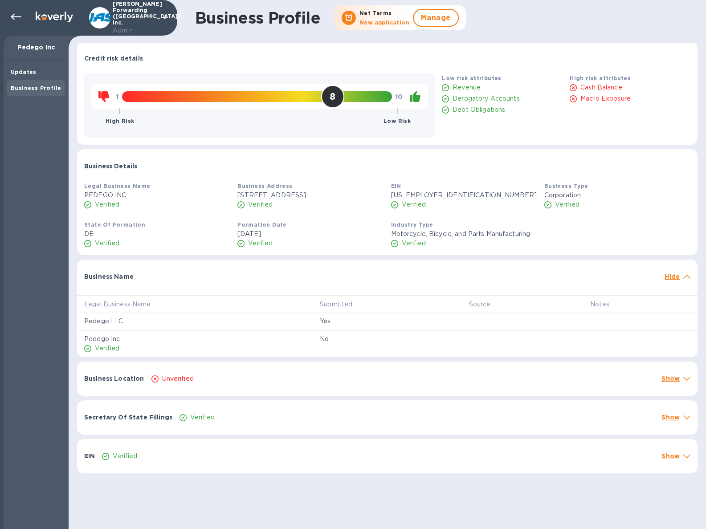
click at [565, 262] on div "Business Name Hide" at bounding box center [387, 274] width 621 height 29
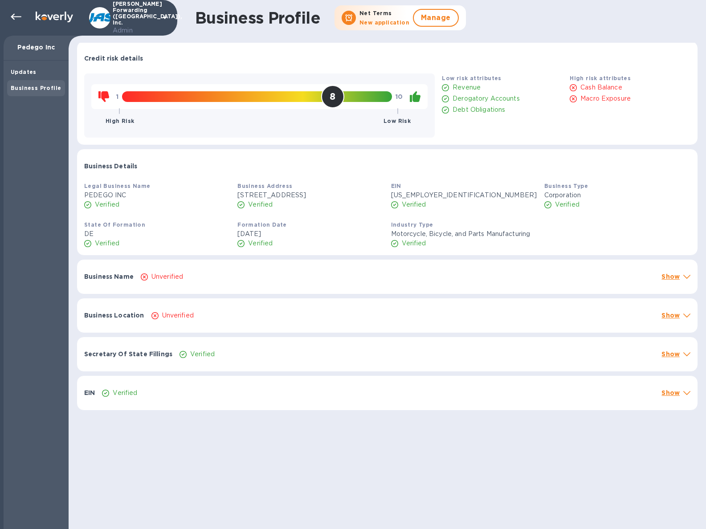
click at [550, 278] on div "Unverified" at bounding box center [397, 276] width 517 height 13
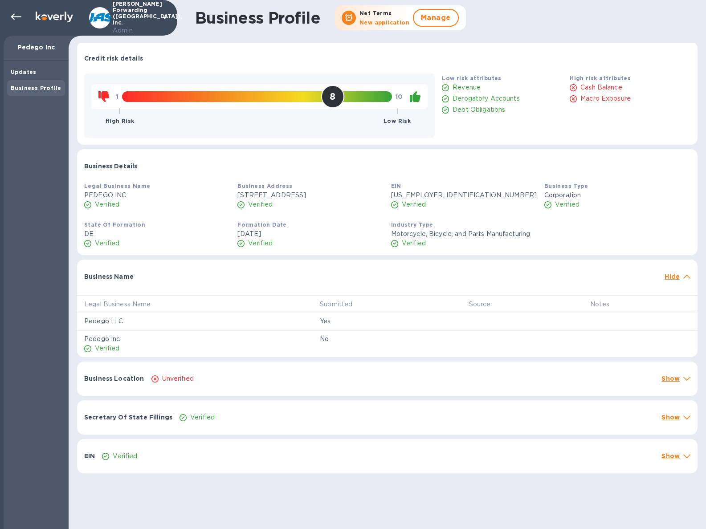
click at [670, 274] on p "Hide" at bounding box center [672, 276] width 15 height 9
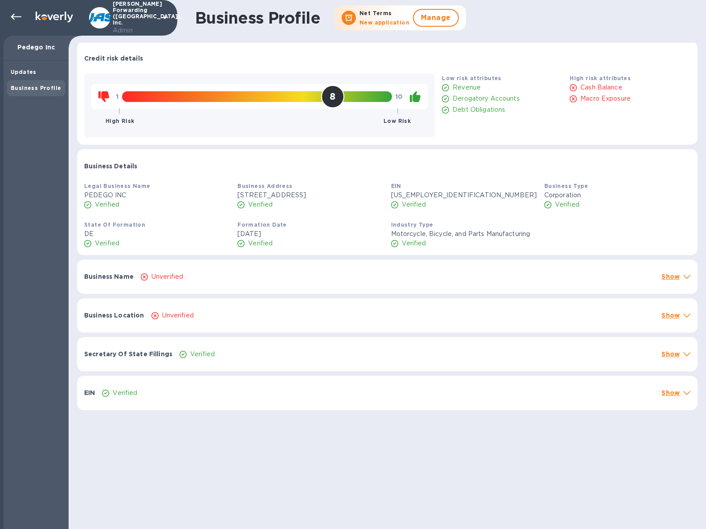
click at [670, 274] on p "Show" at bounding box center [671, 276] width 18 height 9
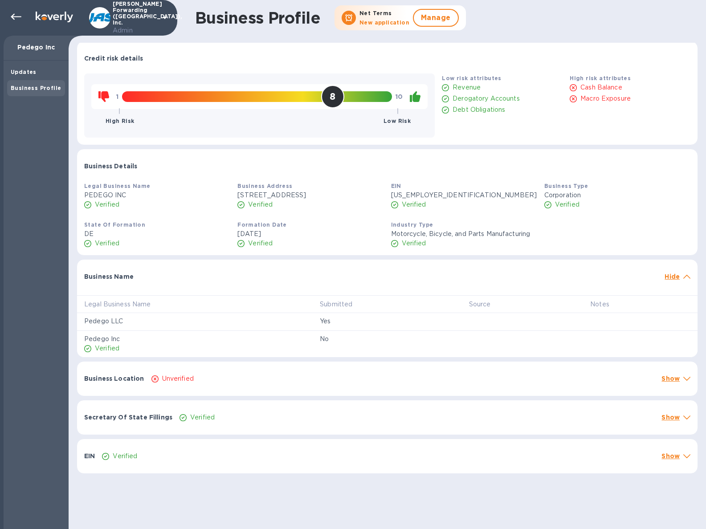
click at [542, 371] on div "Business Location Unverified Show" at bounding box center [387, 379] width 621 height 34
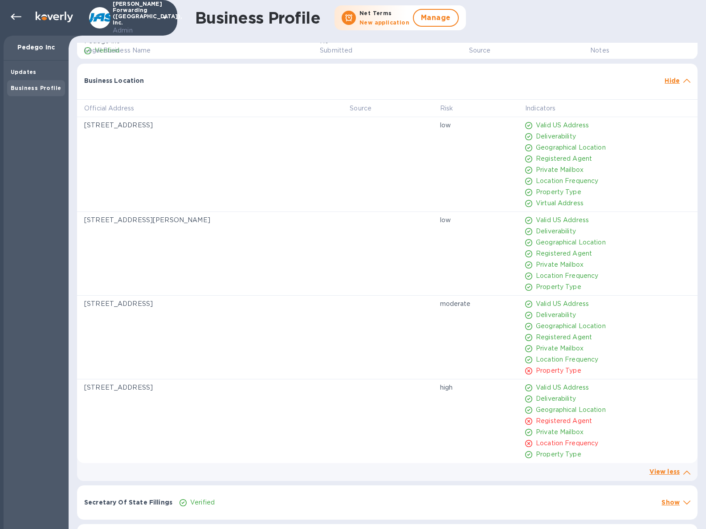
scroll to position [331, 0]
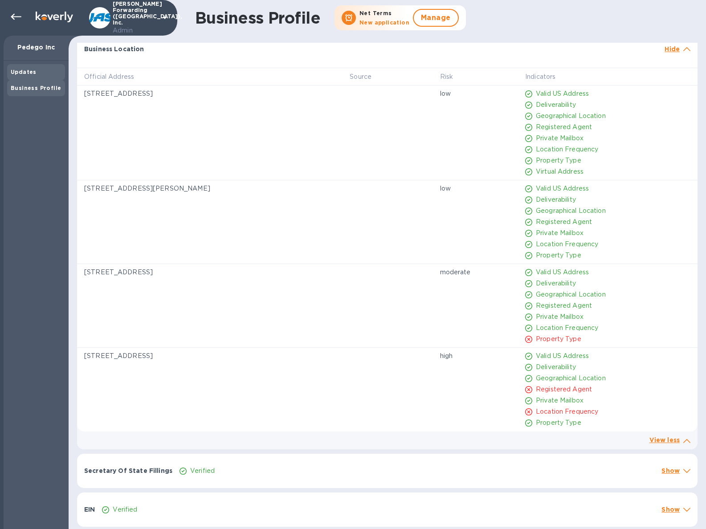
click at [56, 69] on div "Updates" at bounding box center [36, 72] width 51 height 9
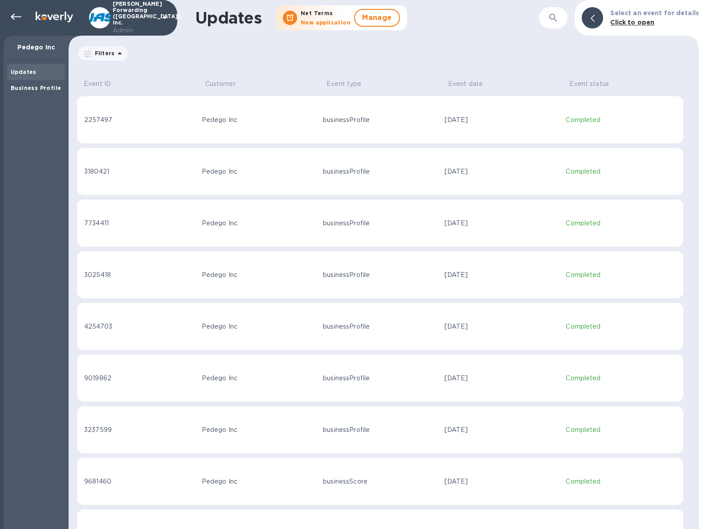
click at [285, 166] on td "Pedego Inc" at bounding box center [259, 171] width 122 height 48
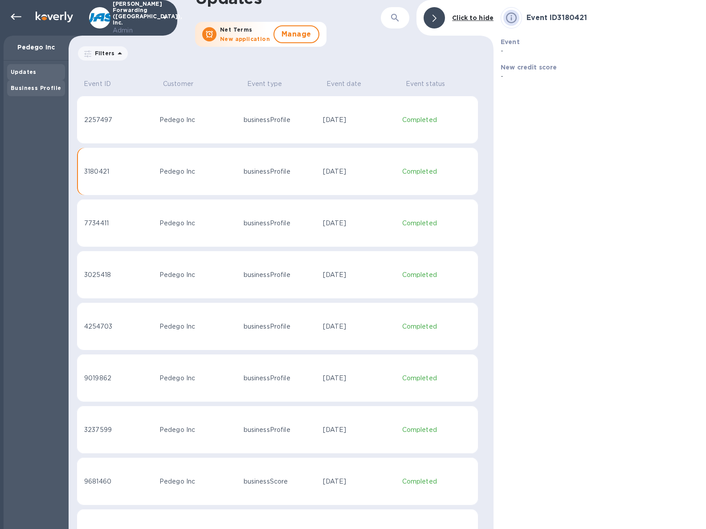
click at [36, 89] on b "Business Profile" at bounding box center [36, 88] width 50 height 7
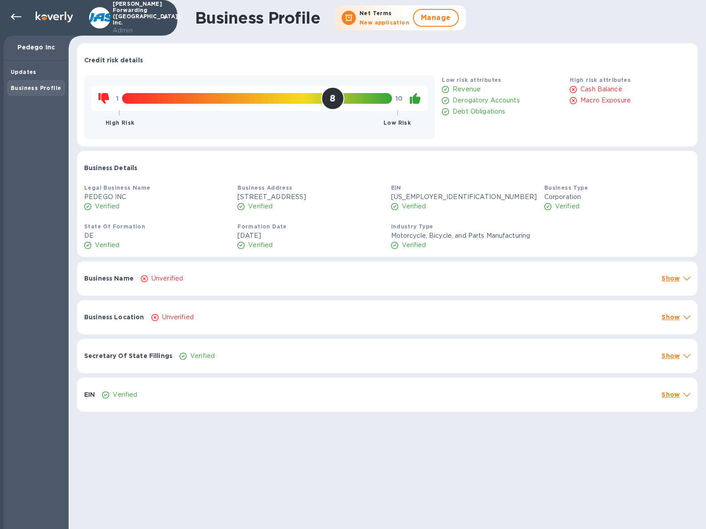
click at [348, 267] on div "Business Name Unverified Show" at bounding box center [387, 279] width 621 height 34
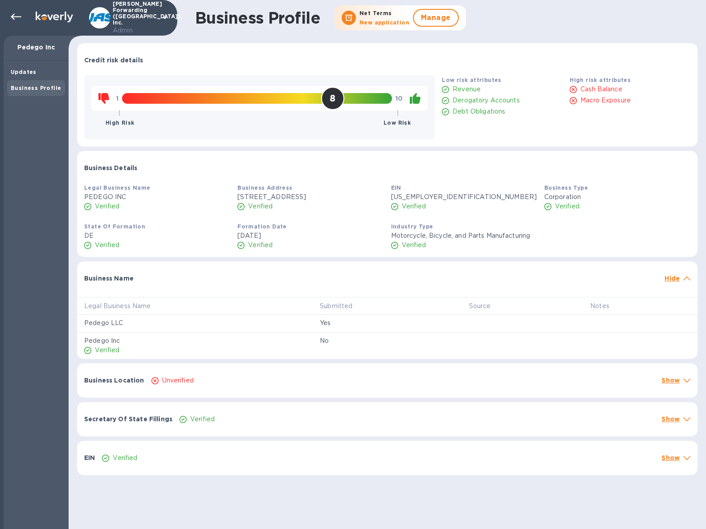
click at [348, 267] on div "Business Name Hide" at bounding box center [387, 276] width 621 height 29
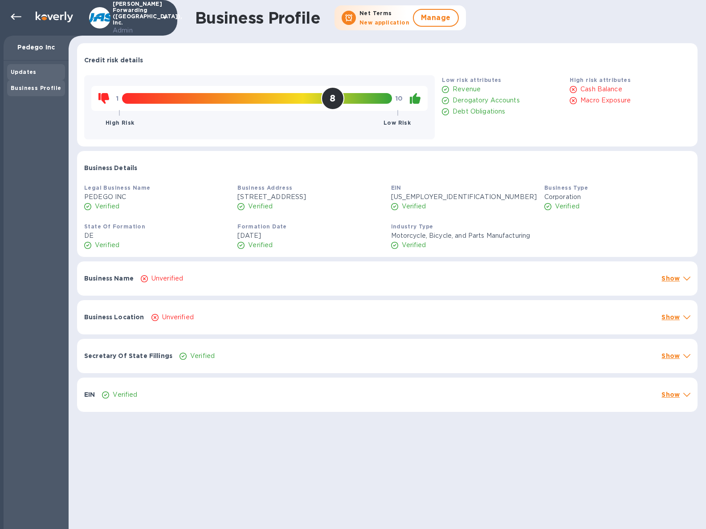
click at [39, 75] on div "Updates" at bounding box center [36, 72] width 51 height 9
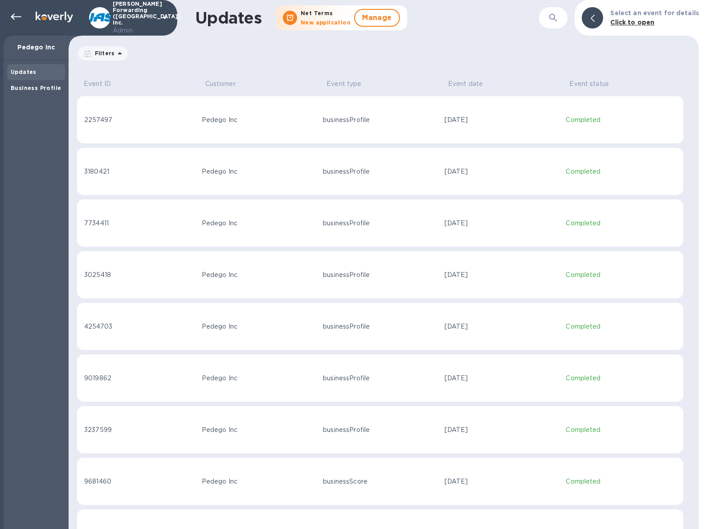
click at [303, 227] on div "Pedego Inc" at bounding box center [259, 223] width 115 height 9
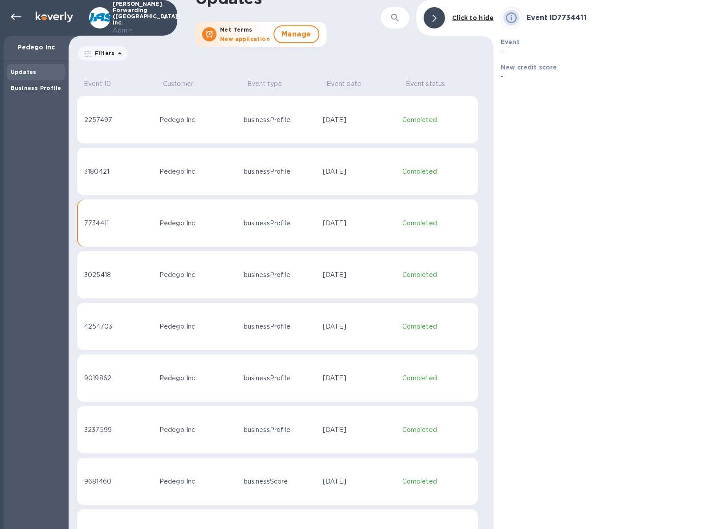
click at [281, 134] on td "businessProfile" at bounding box center [279, 120] width 79 height 48
click at [46, 87] on b "Business Profile" at bounding box center [36, 88] width 50 height 7
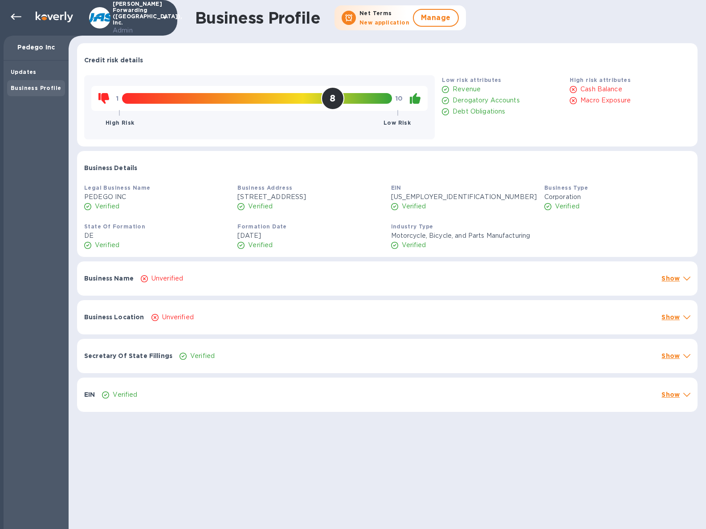
click at [191, 277] on div "Unverified" at bounding box center [397, 278] width 517 height 13
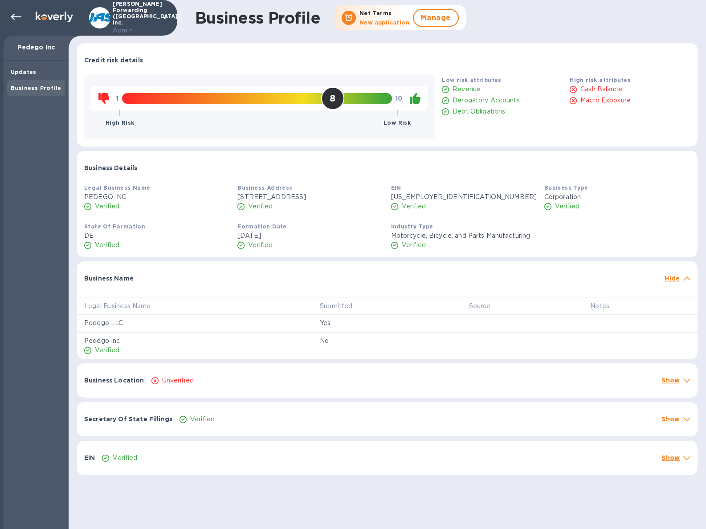
click at [587, 389] on div "Business Location Unverified Show" at bounding box center [387, 381] width 621 height 34
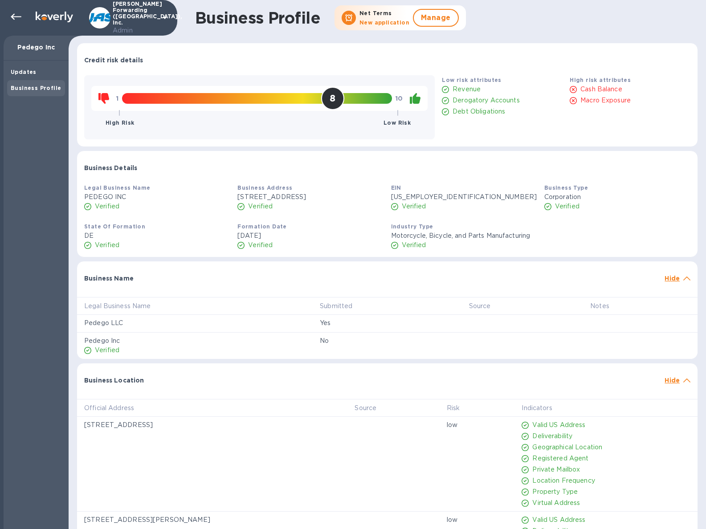
scroll to position [164, 0]
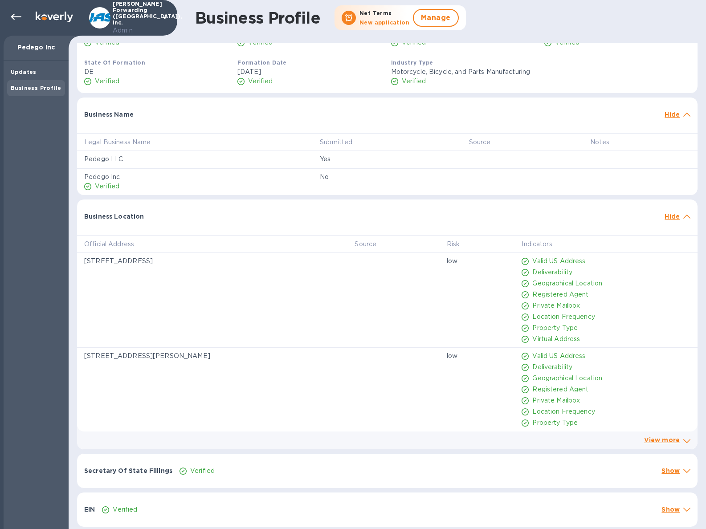
click at [659, 446] on div "View more" at bounding box center [662, 440] width 39 height 13
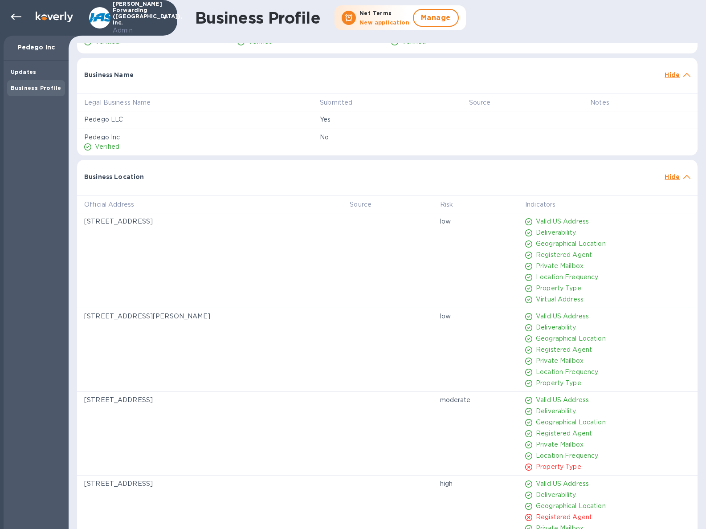
scroll to position [210, 0]
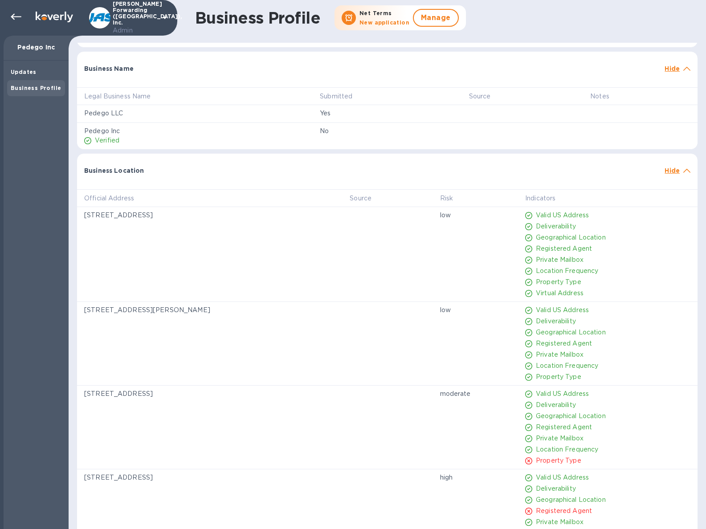
click at [660, 178] on div "Business Location Hide" at bounding box center [387, 168] width 621 height 29
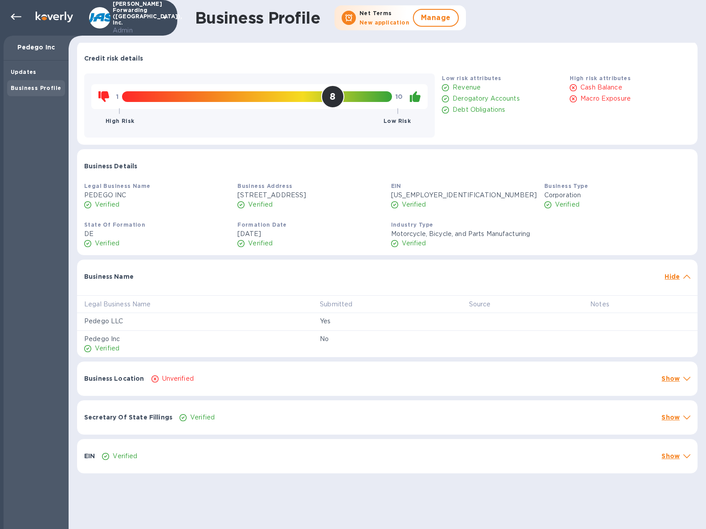
scroll to position [2, 0]
